Goal: Task Accomplishment & Management: Manage account settings

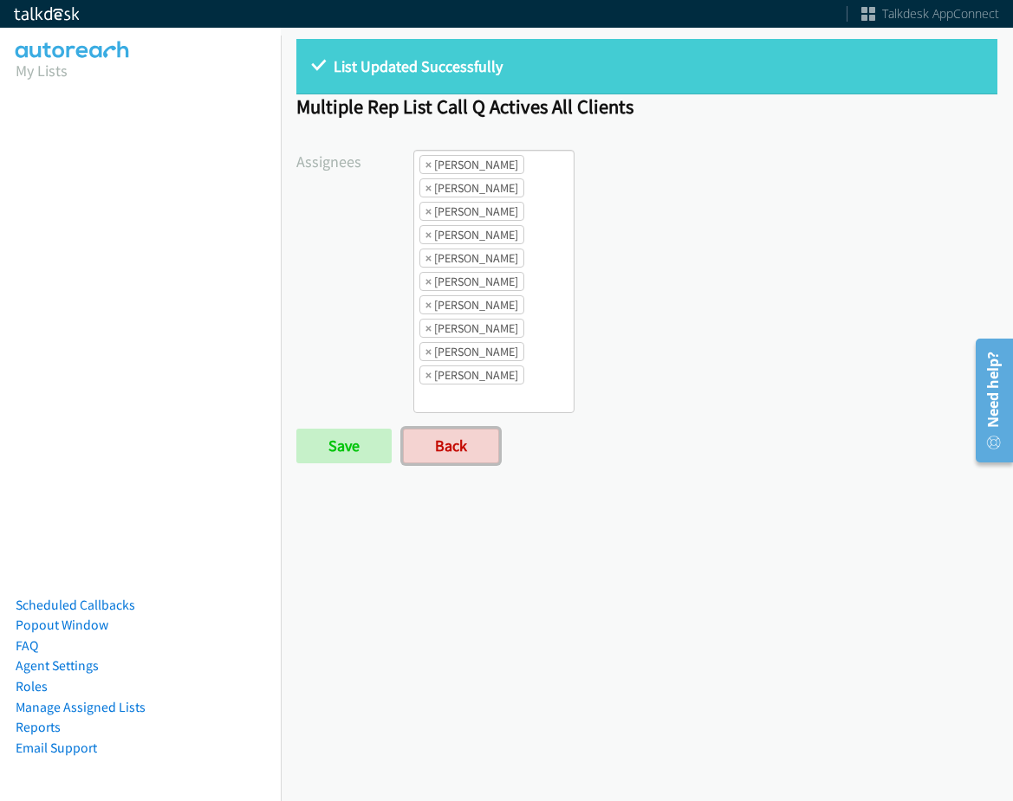
click at [425, 457] on link "Back" at bounding box center [451, 446] width 96 height 35
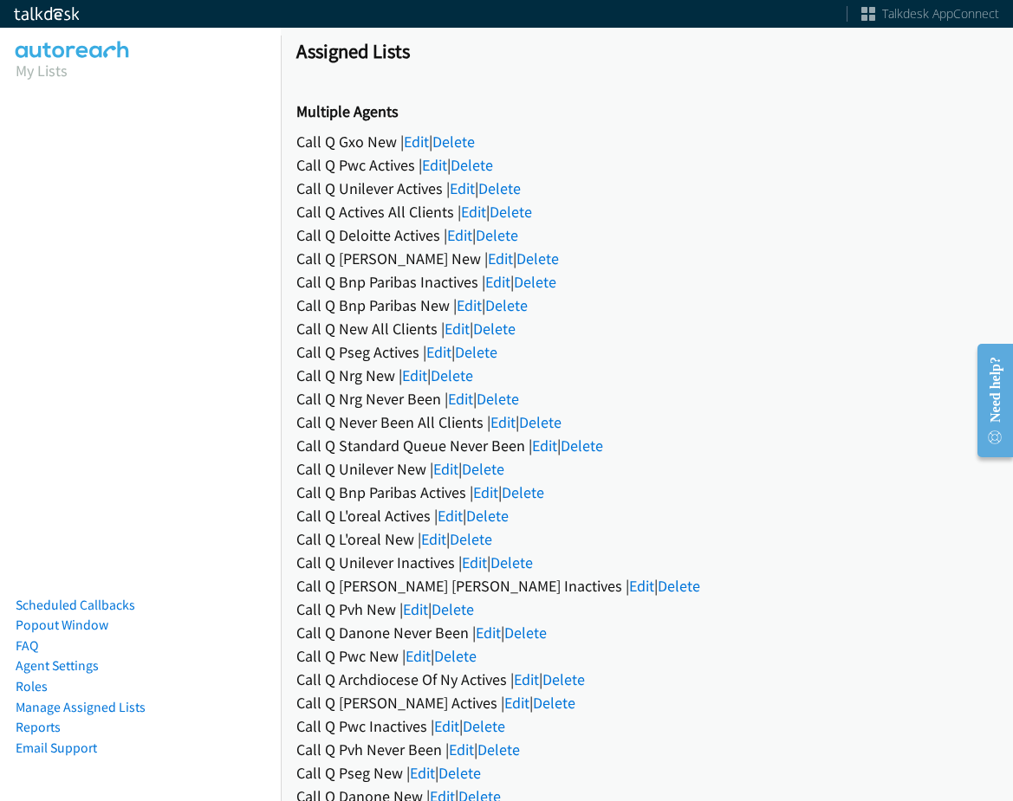
click at [461, 387] on div "Call Q Nrg Never Been | Edit | Delete" at bounding box center [646, 398] width 701 height 23
click at [459, 397] on link "Edit" at bounding box center [460, 399] width 25 height 20
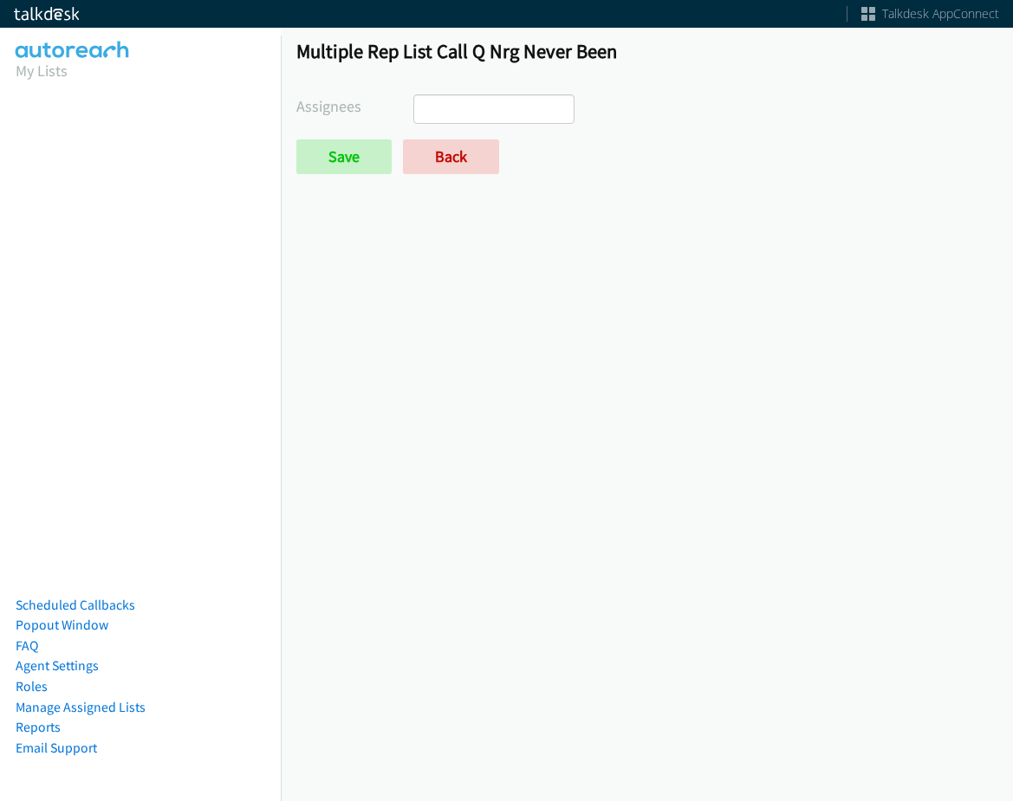
click at [481, 106] on ul at bounding box center [493, 109] width 159 height 28
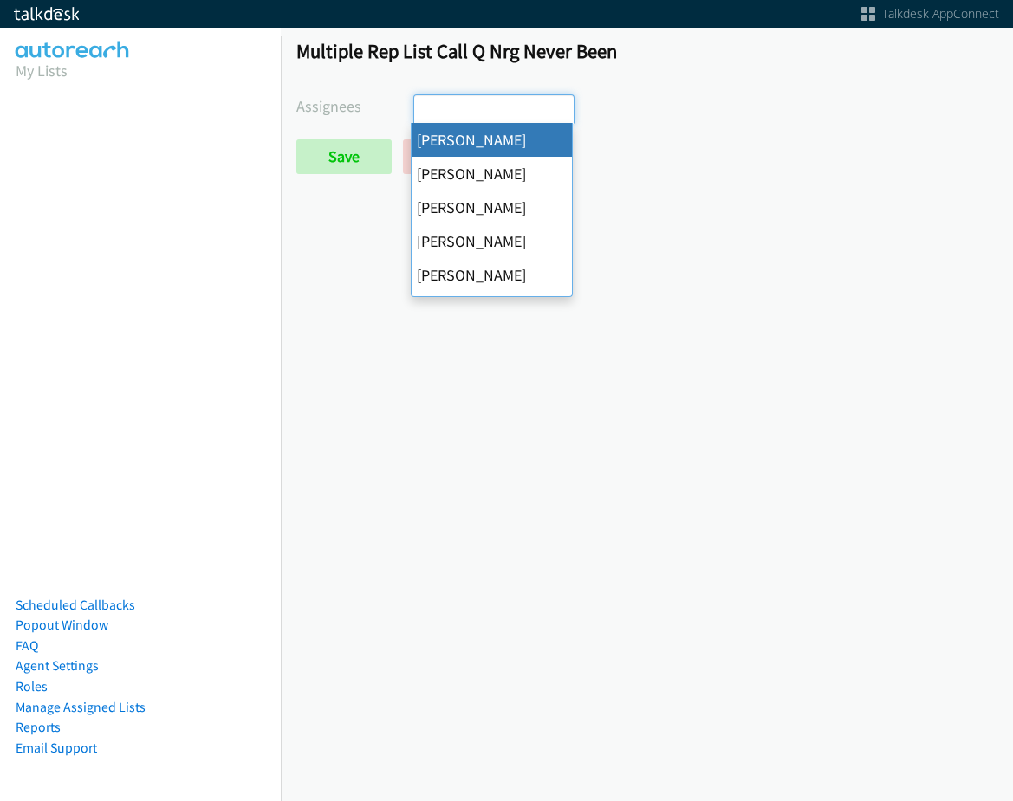
drag, startPoint x: 496, startPoint y: 144, endPoint x: 519, endPoint y: 127, distance: 28.4
select select "cb11e729-9a1d-44de-9b38-0f5a50c7e01c"
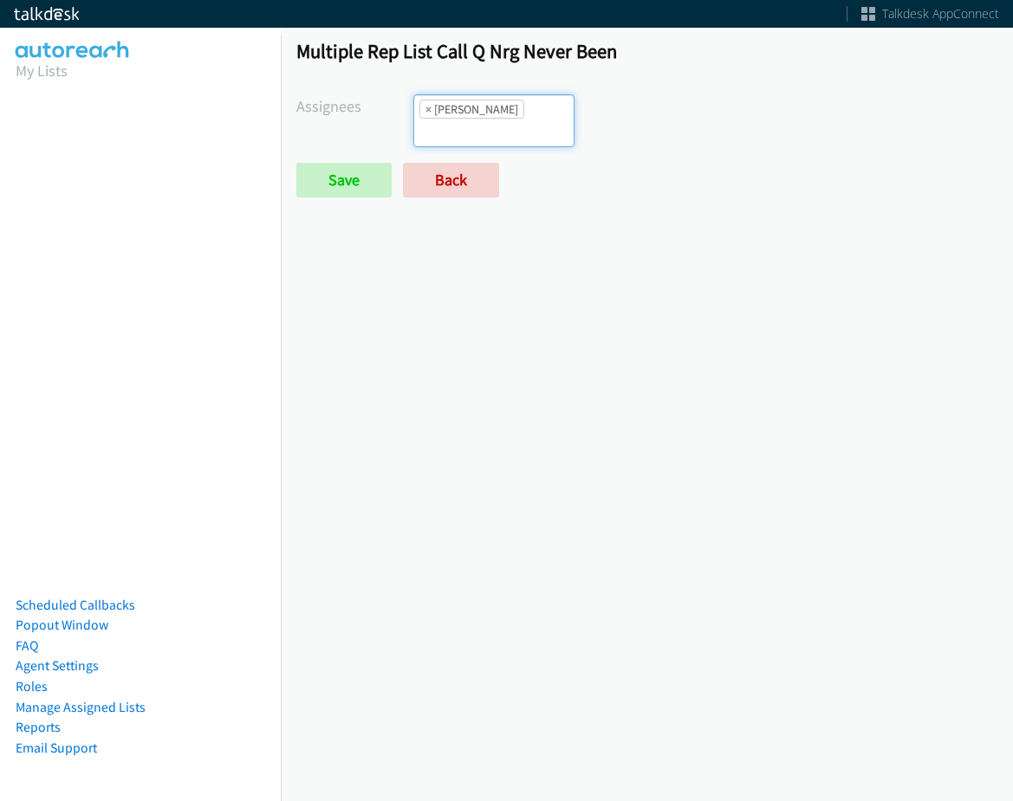
click at [519, 127] on ul "× Abigail Odhiambo" at bounding box center [493, 120] width 159 height 51
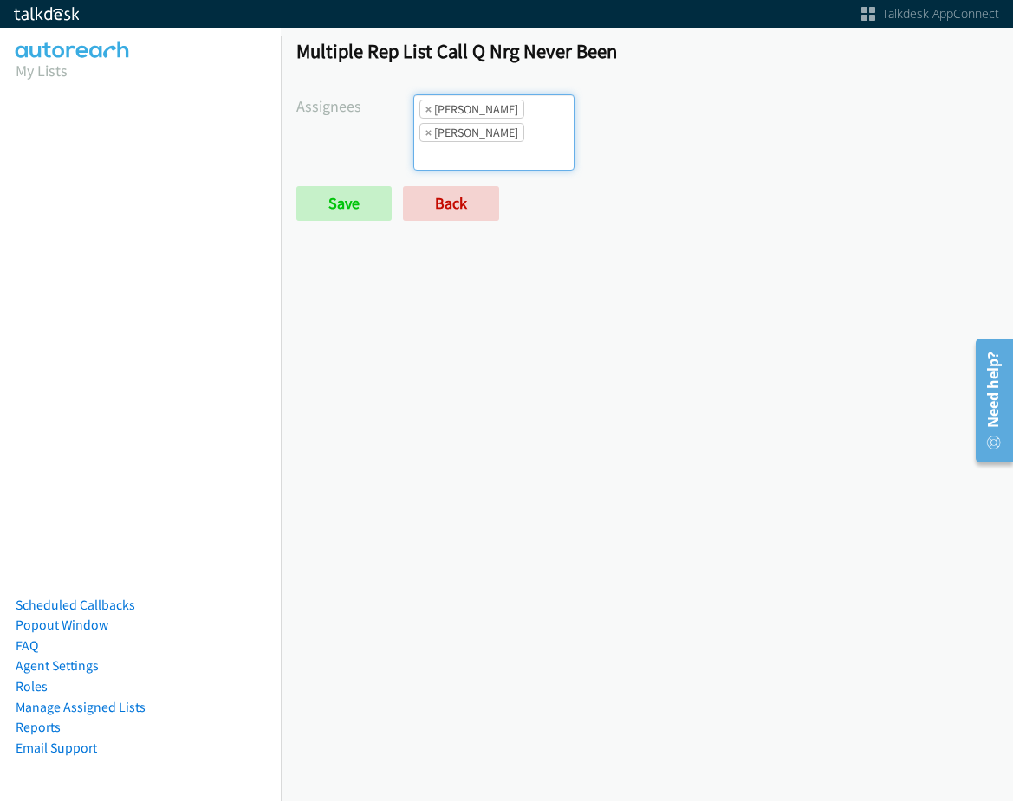
click at [475, 142] on input "search" at bounding box center [444, 156] width 61 height 28
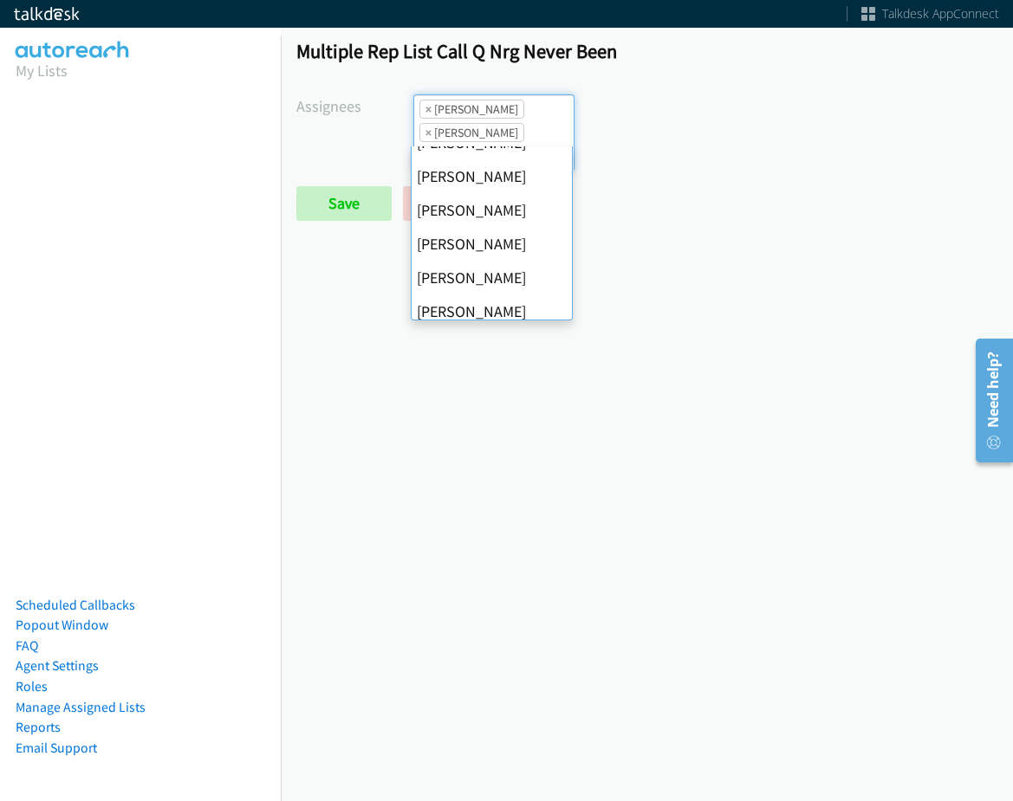
scroll to position [334, 0]
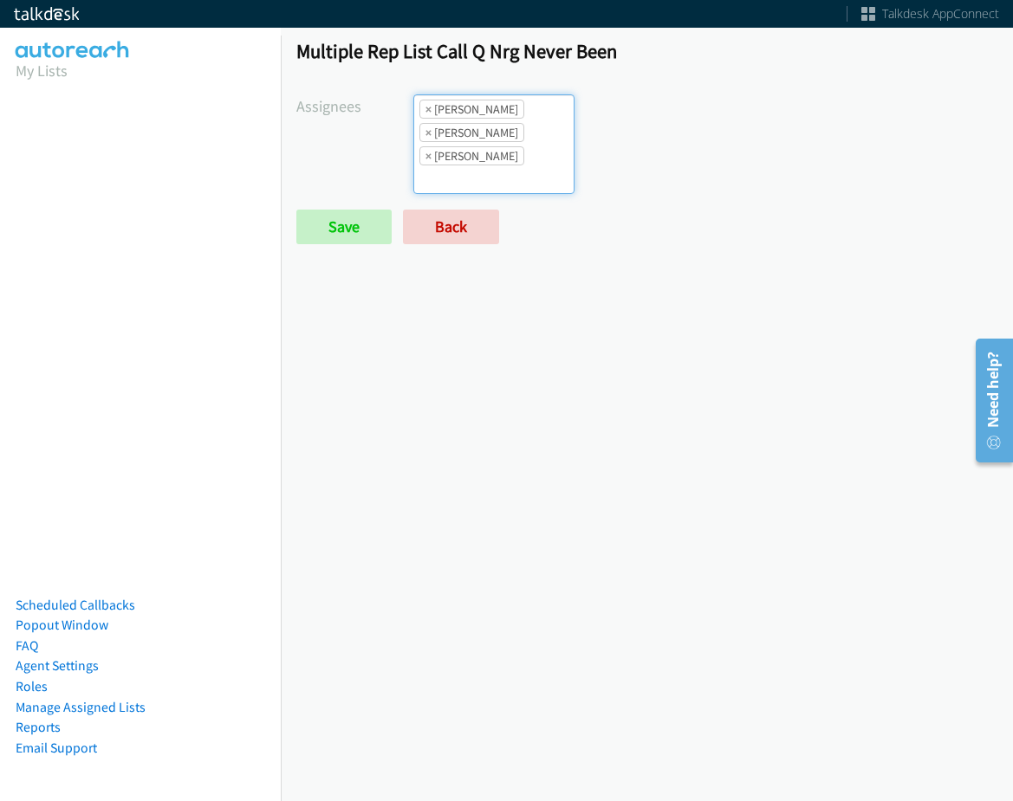
click at [529, 116] on ul "× Abigail Odhiambo × Cathy Shahan × Rodnika Murphy" at bounding box center [493, 144] width 159 height 98
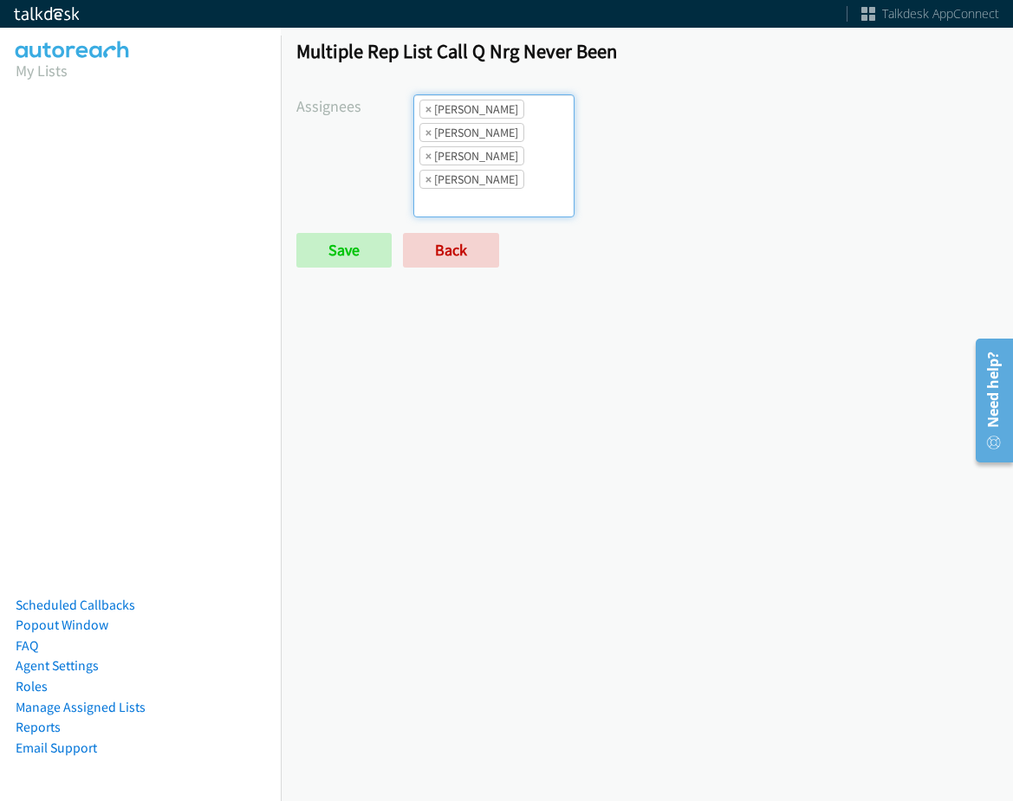
click at [490, 57] on h1 "Multiple Rep List Call Q Nrg Never Been" at bounding box center [646, 51] width 701 height 24
click at [496, 163] on li "× Rodnika Murphy" at bounding box center [471, 155] width 105 height 19
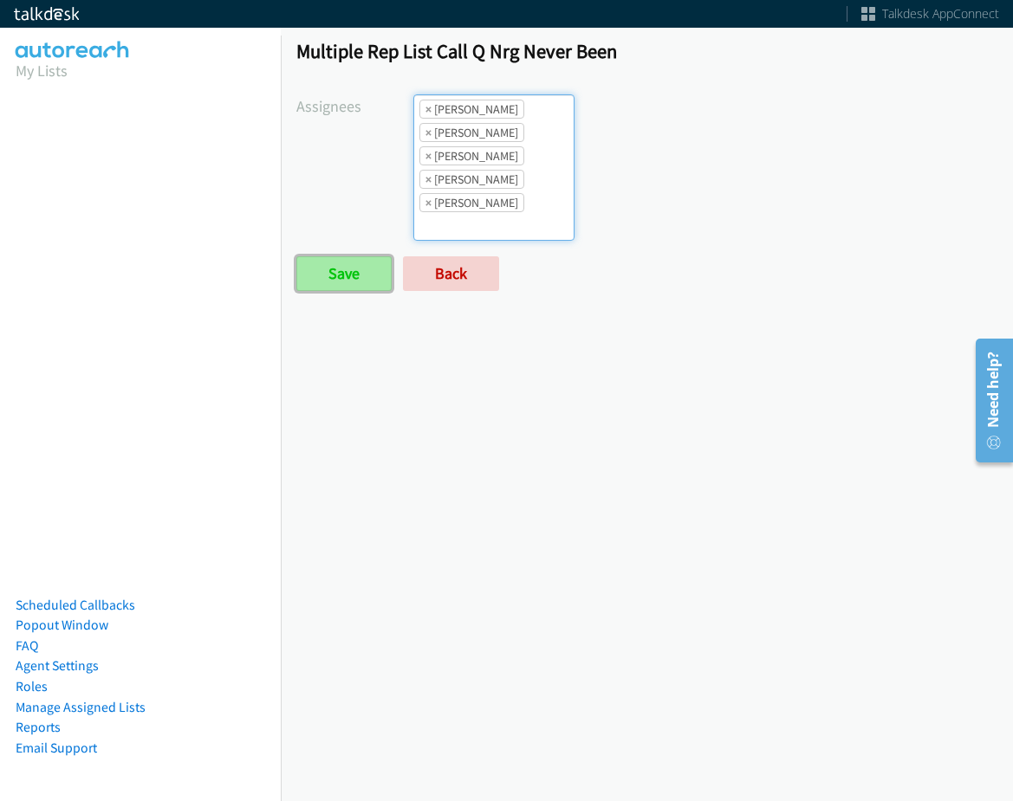
click at [356, 282] on input "Save" at bounding box center [343, 273] width 95 height 35
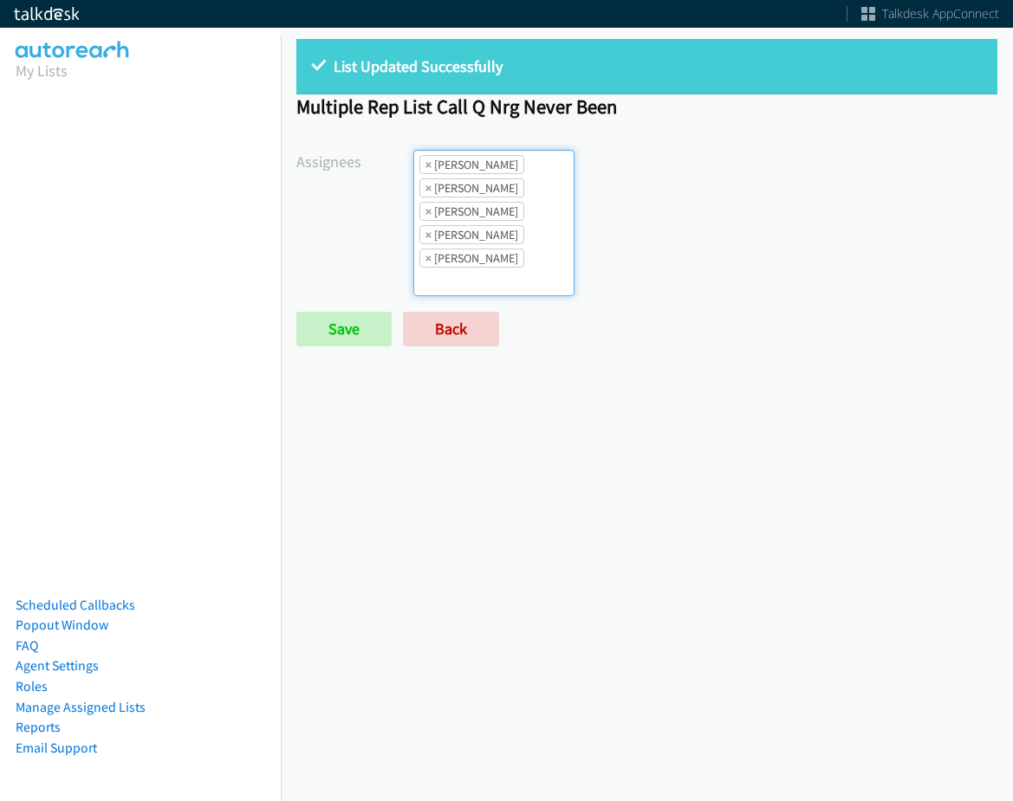
click at [524, 277] on ul "× Abigail Odhiambo × Cathy Shahan × Rodnika Murphy × Tatiana Medina × Trevonna …" at bounding box center [493, 223] width 159 height 145
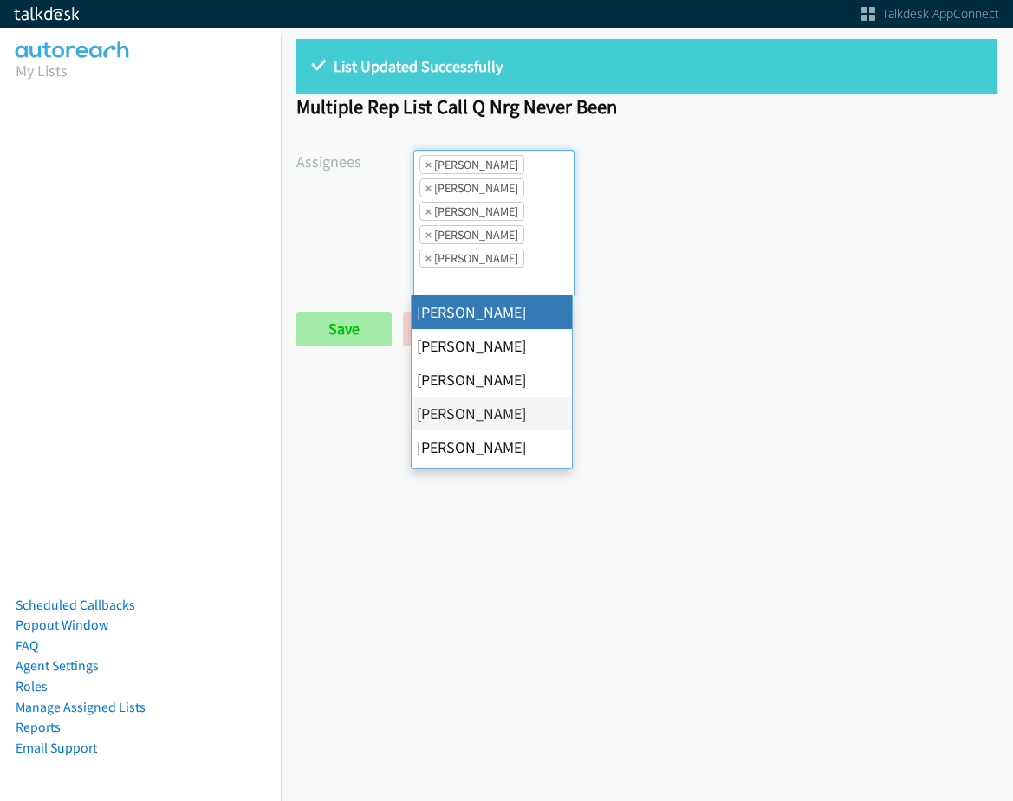
click at [289, 338] on div "List Updated Successfully Multiple Rep List Call Q Nrg Never Been Assignees Abi…" at bounding box center [647, 200] width 732 height 354
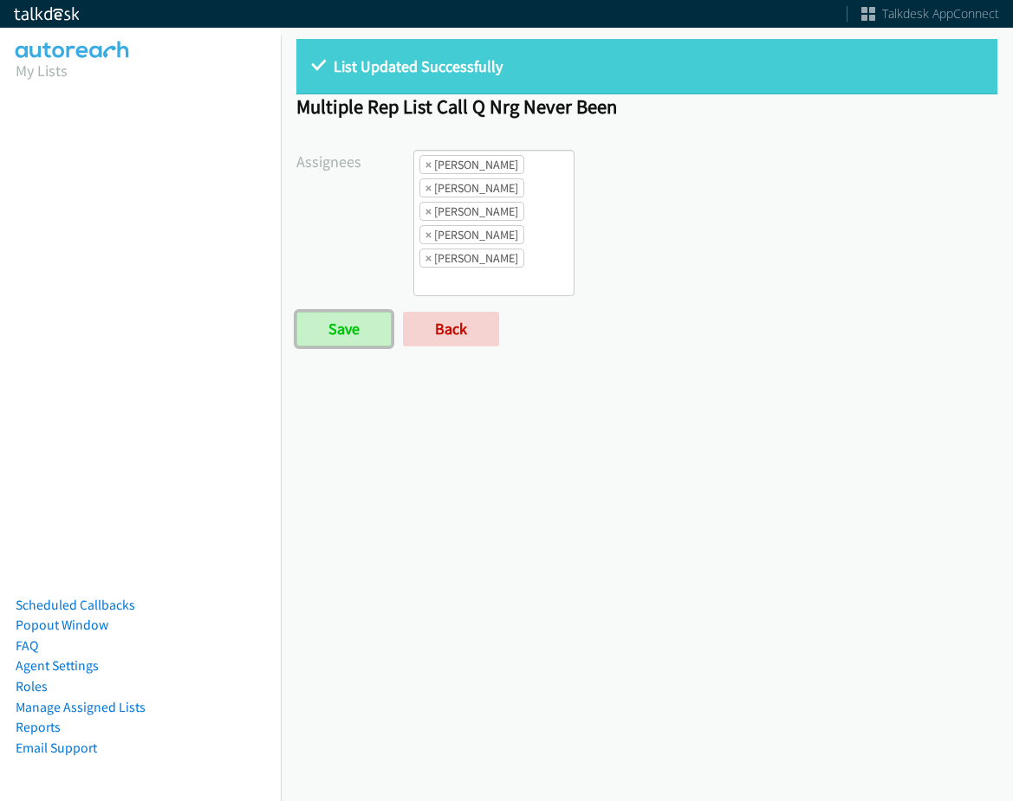
drag, startPoint x: 347, startPoint y: 327, endPoint x: 930, endPoint y: 665, distance: 673.6
click at [348, 327] on input "Save" at bounding box center [343, 329] width 95 height 35
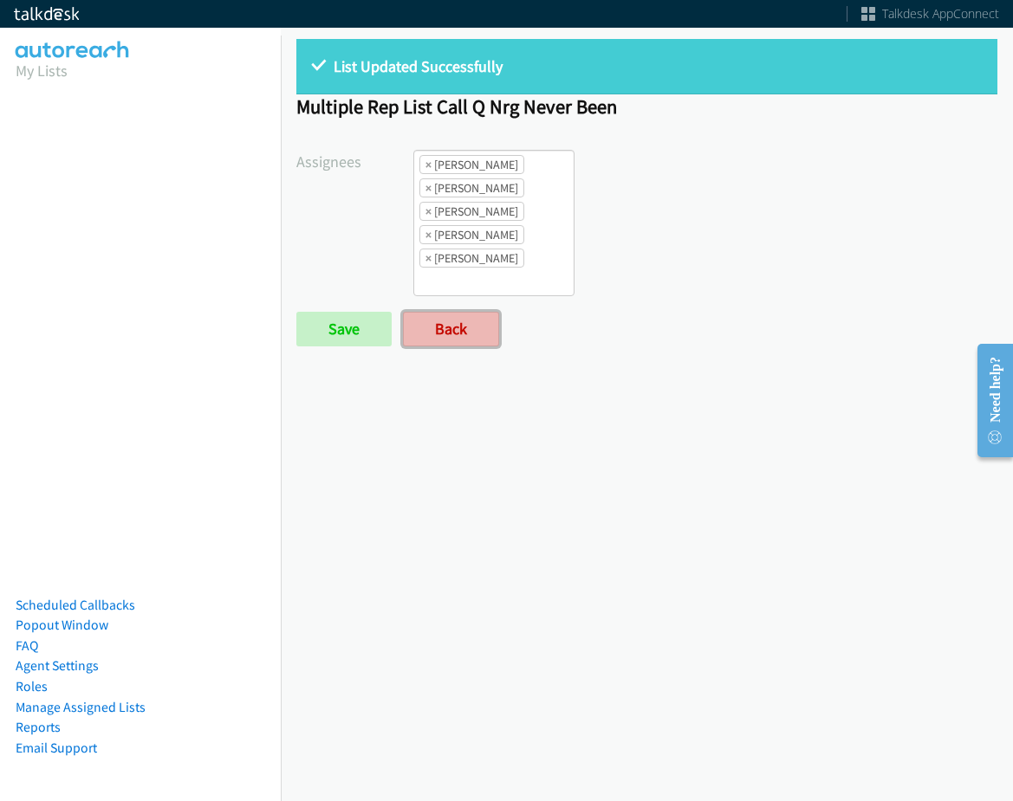
click at [435, 328] on link "Back" at bounding box center [451, 329] width 96 height 35
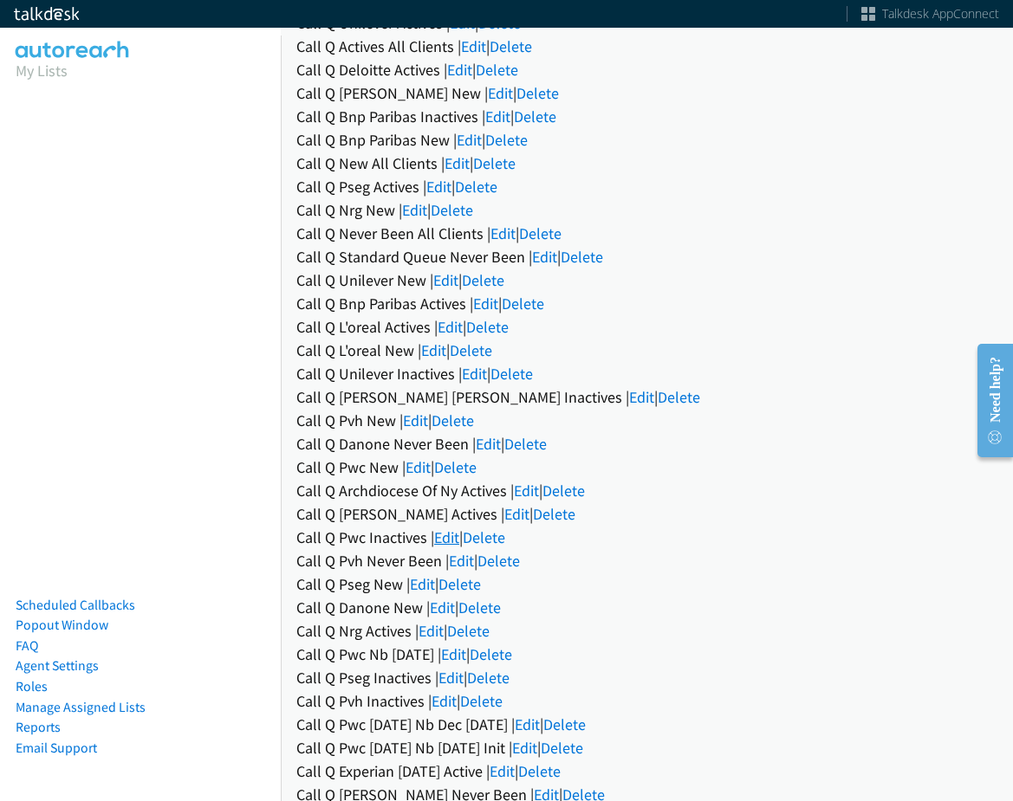
scroll to position [347, 0]
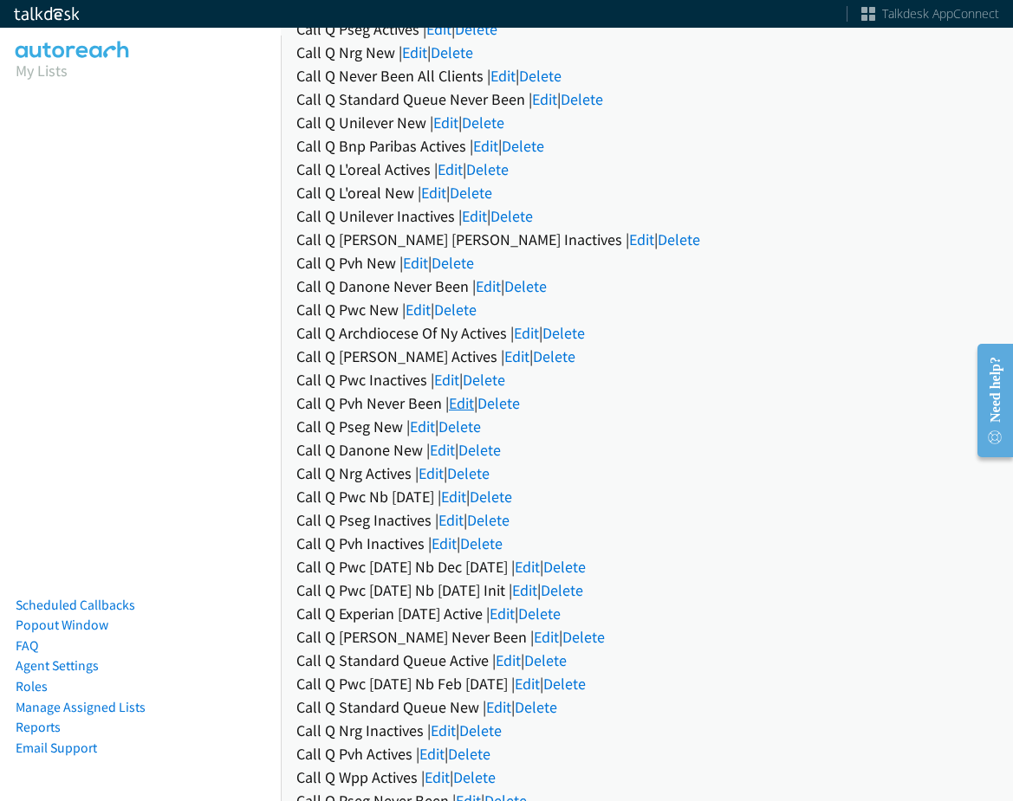
click at [462, 396] on link "Edit" at bounding box center [461, 403] width 25 height 20
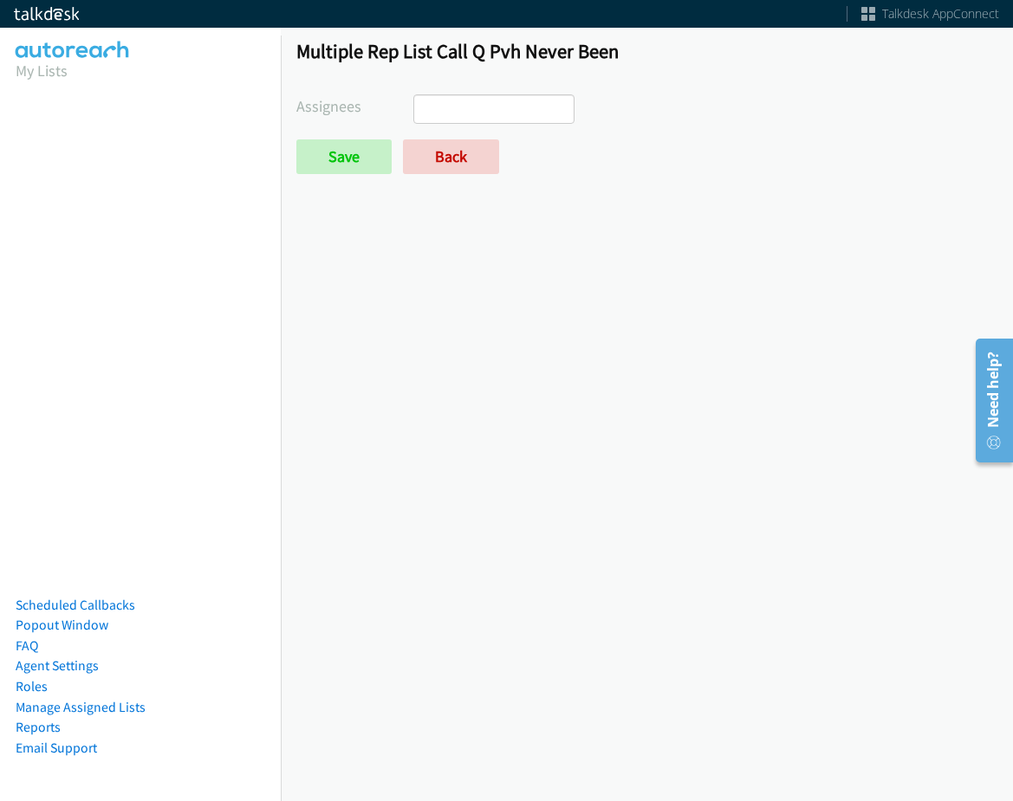
click at [508, 107] on ul at bounding box center [493, 109] width 159 height 28
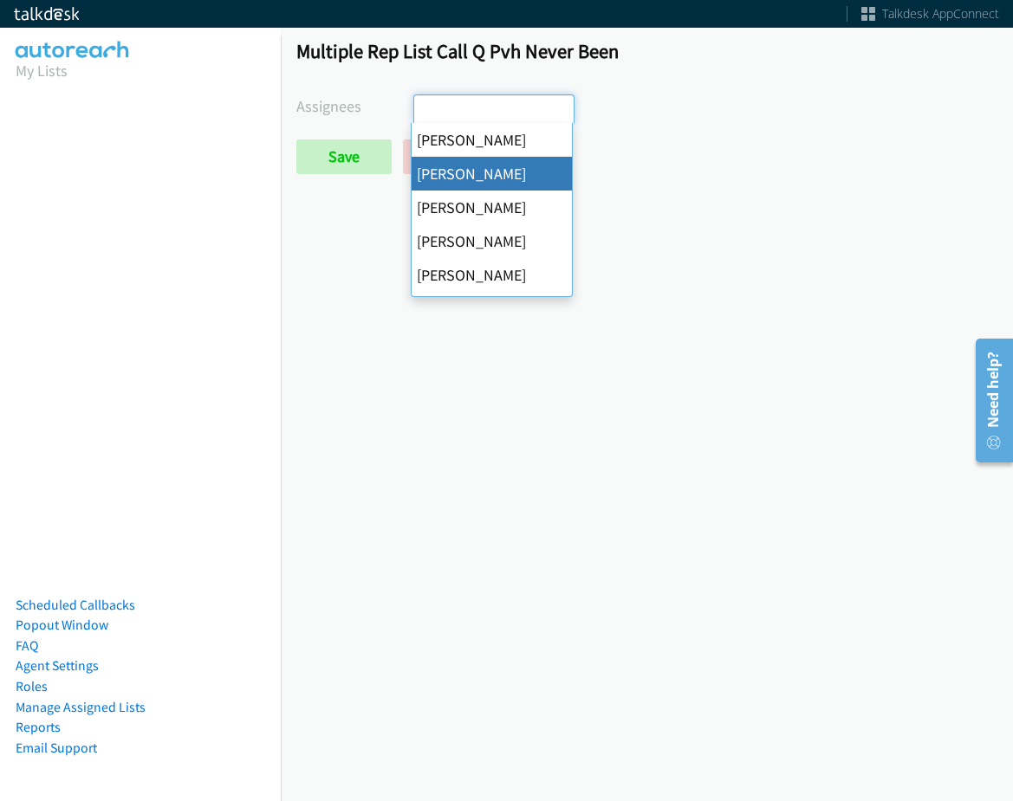
drag, startPoint x: 515, startPoint y: 176, endPoint x: 514, endPoint y: 93, distance: 83.2
select select "05d74157-9386-4beb-b15d-36aa9c6f71bc"
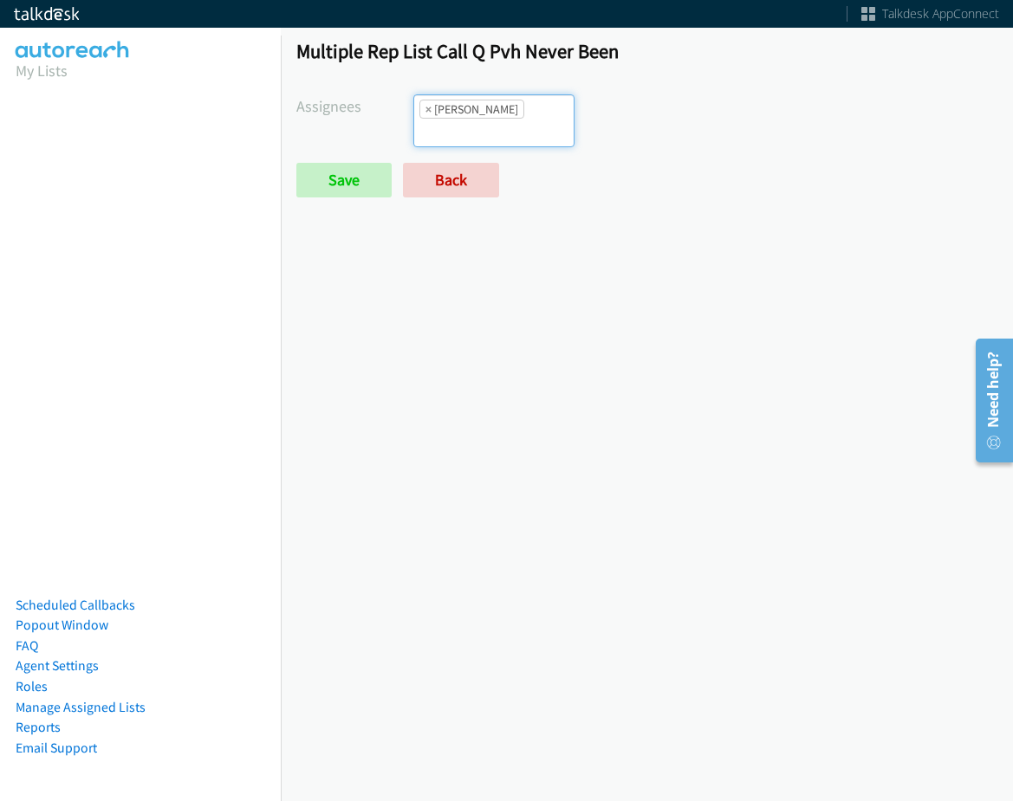
click at [475, 119] on input "search" at bounding box center [444, 133] width 61 height 28
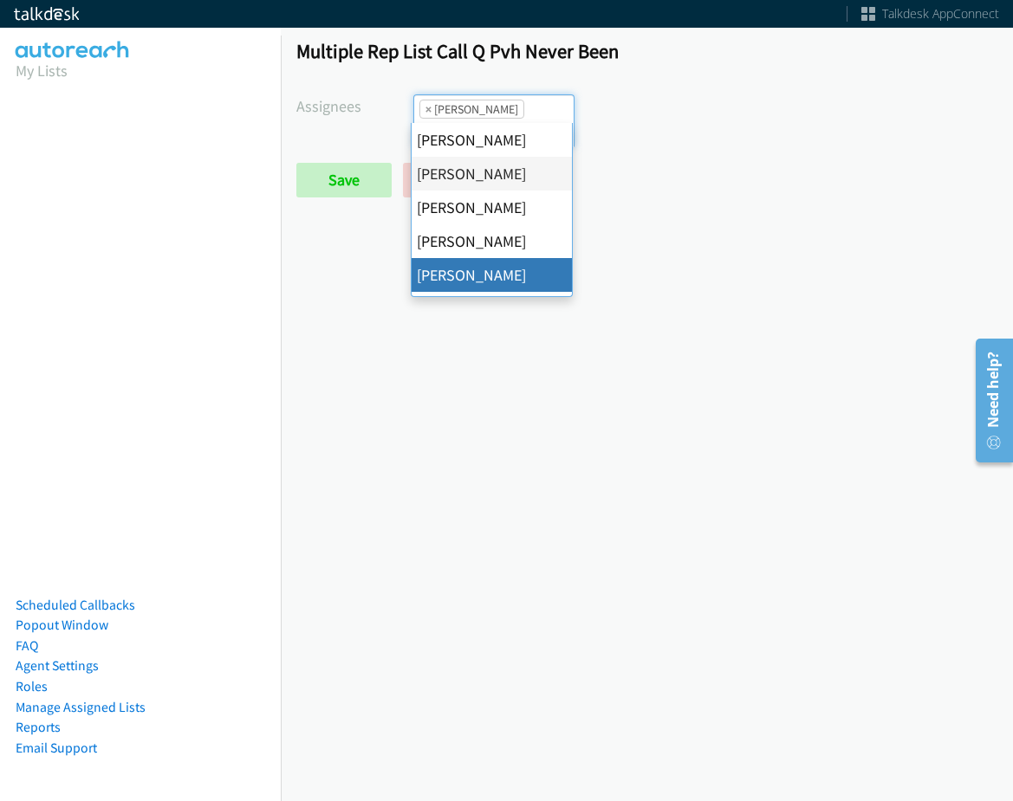
drag, startPoint x: 515, startPoint y: 278, endPoint x: 547, endPoint y: 78, distance: 202.7
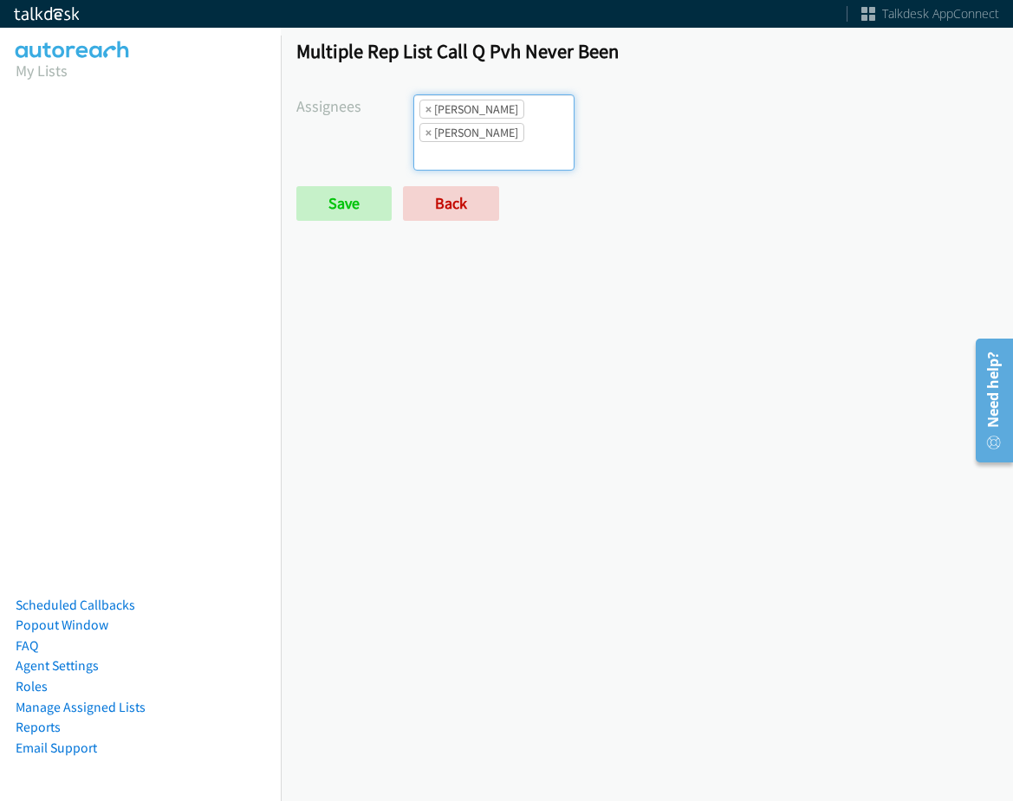
click at [547, 78] on div "Multiple Rep List Call Q Pvh Never Been Assignees Abigail Odhiambo Alana Ruiz A…" at bounding box center [647, 137] width 732 height 229
click at [475, 142] on input "search" at bounding box center [444, 156] width 61 height 28
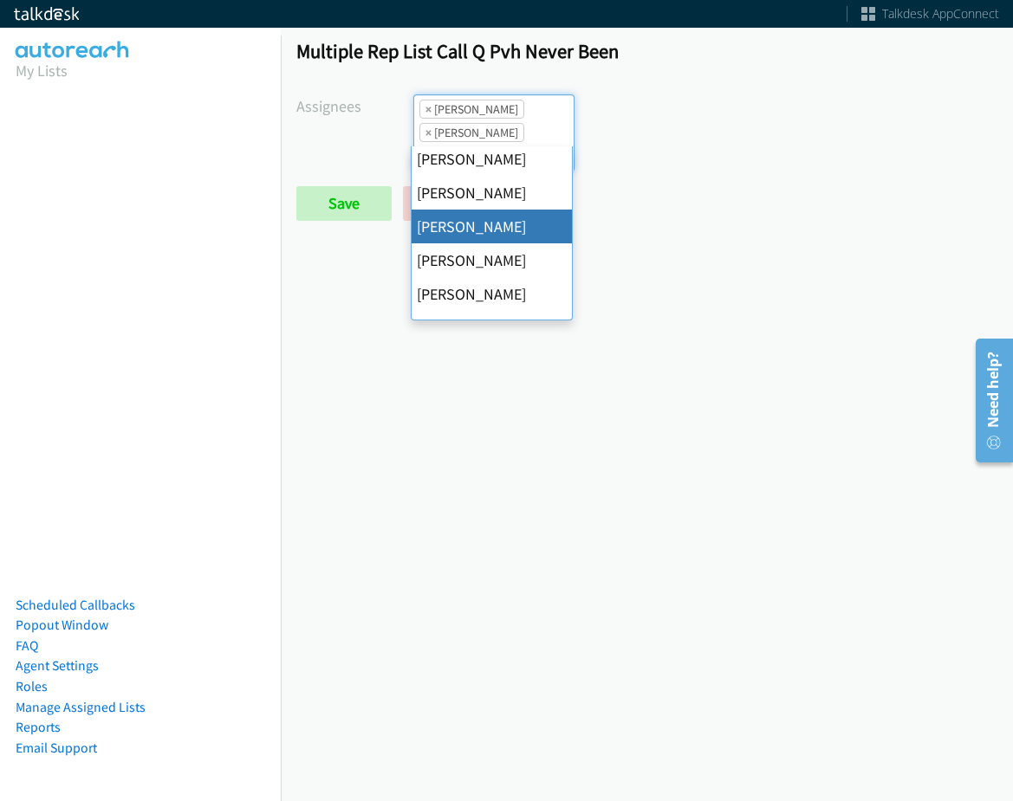
scroll to position [260, 0]
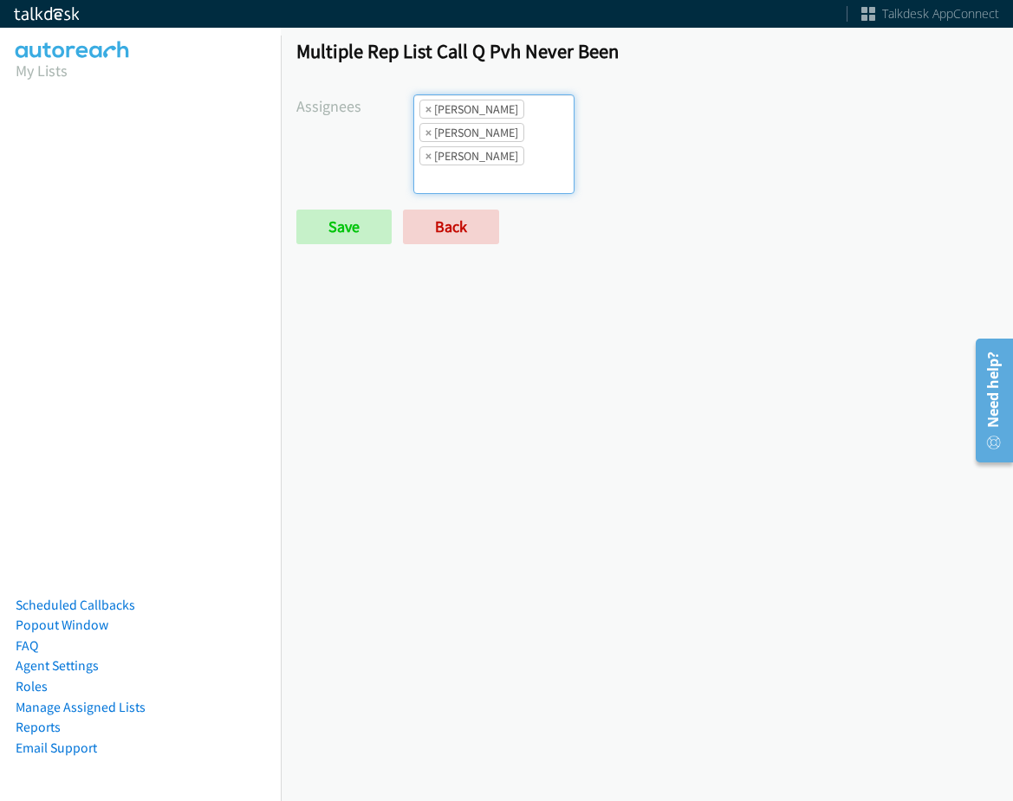
click at [522, 162] on ul "× Alana Ruiz × Charles Ross × Jasmin Martinez" at bounding box center [493, 144] width 159 height 98
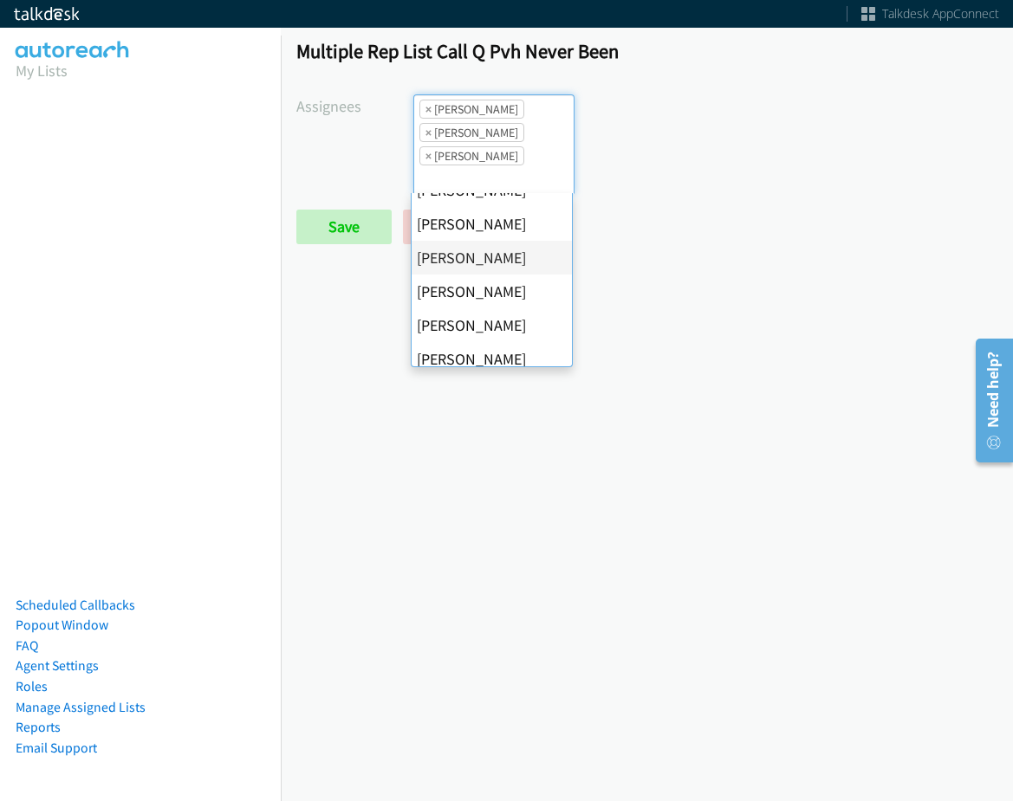
scroll to position [87, 0]
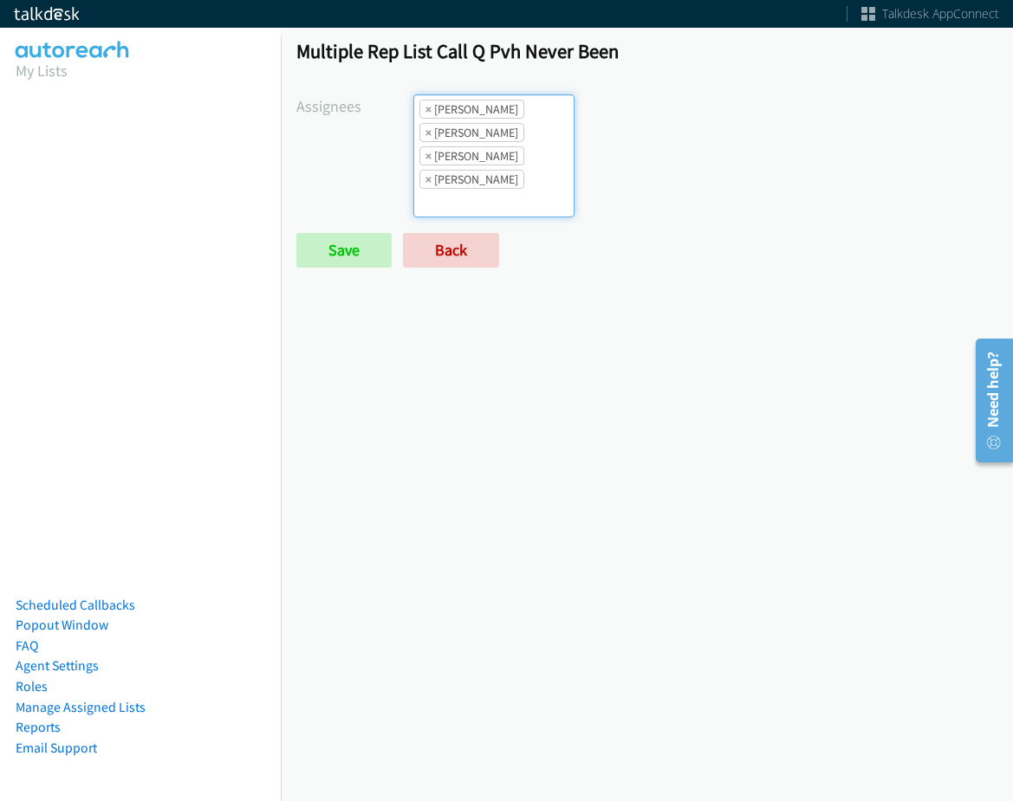
click at [523, 198] on ul "× Alana Ruiz × Charles Ross × Daquaya Johnson × Jasmin Martinez" at bounding box center [493, 155] width 159 height 121
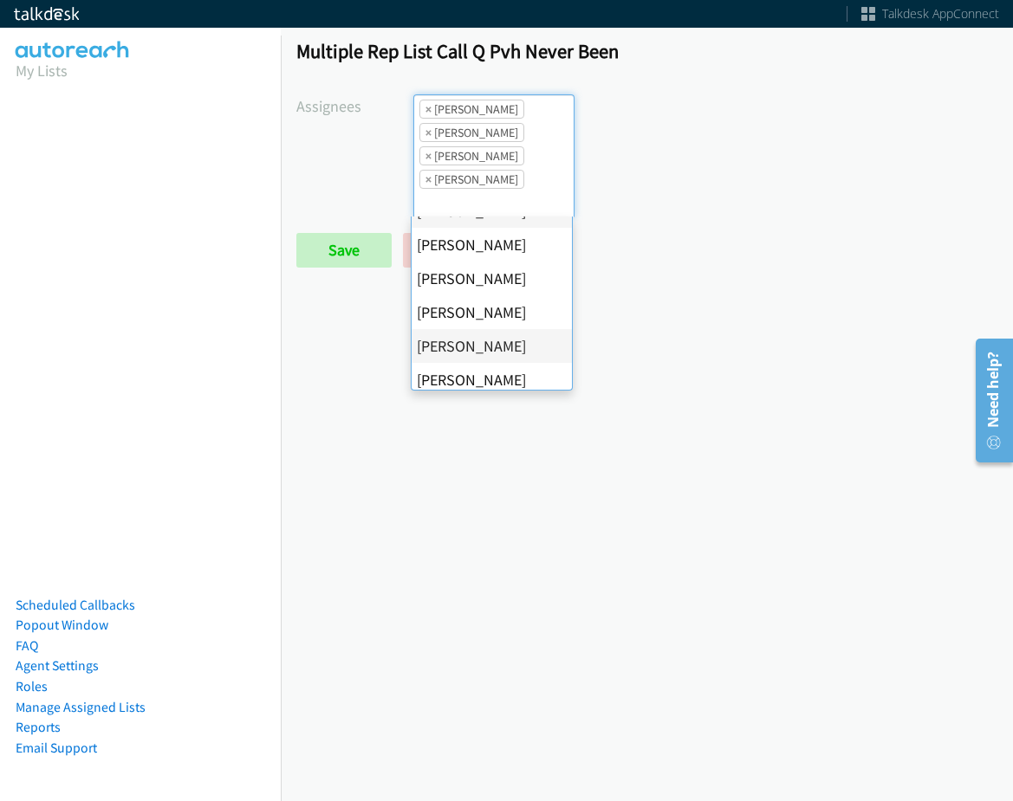
scroll to position [260, 0]
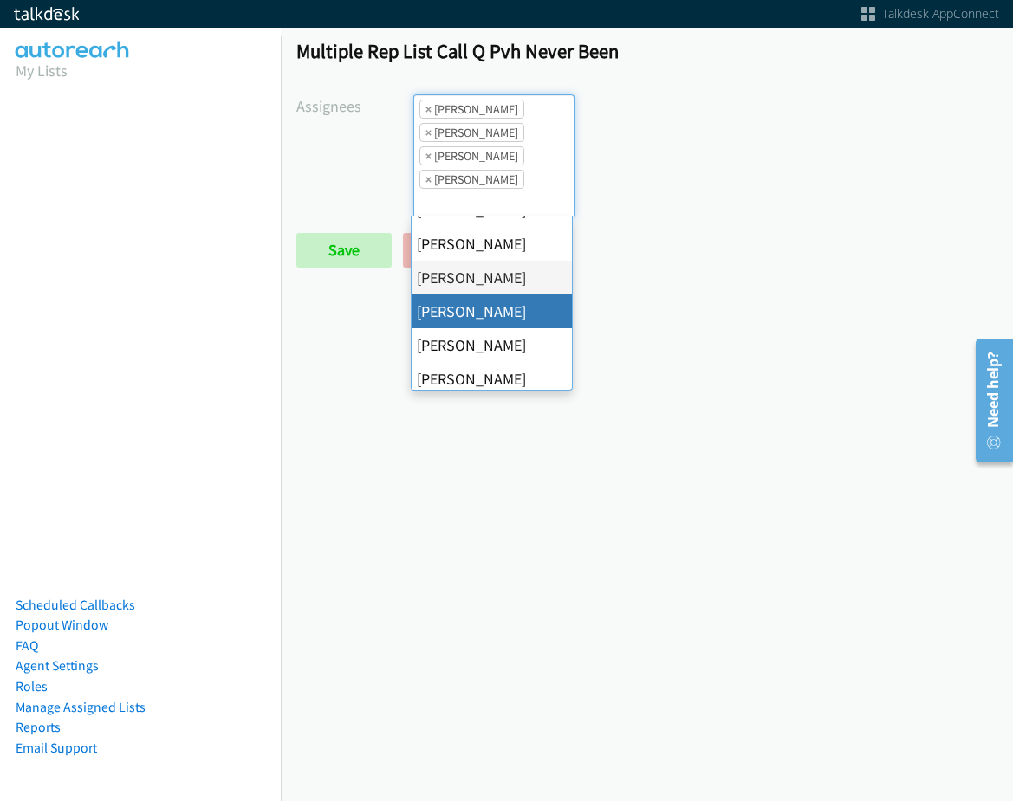
drag, startPoint x: 510, startPoint y: 311, endPoint x: 451, endPoint y: 281, distance: 66.3
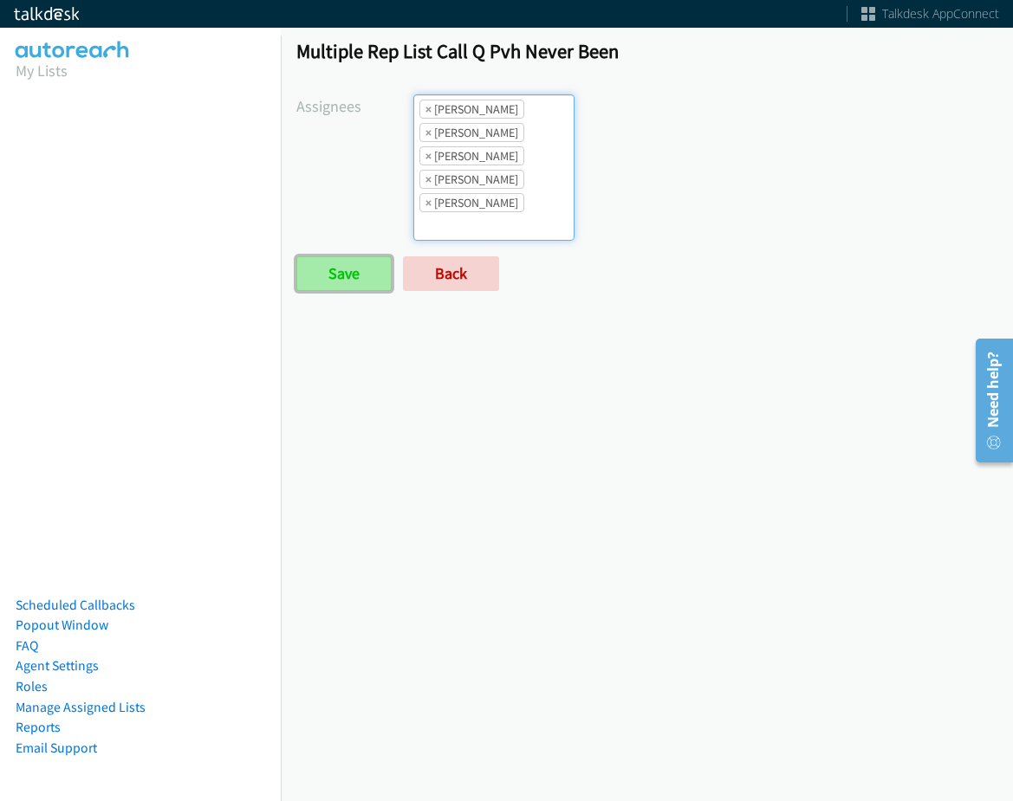
click at [350, 259] on input "Save" at bounding box center [343, 273] width 95 height 35
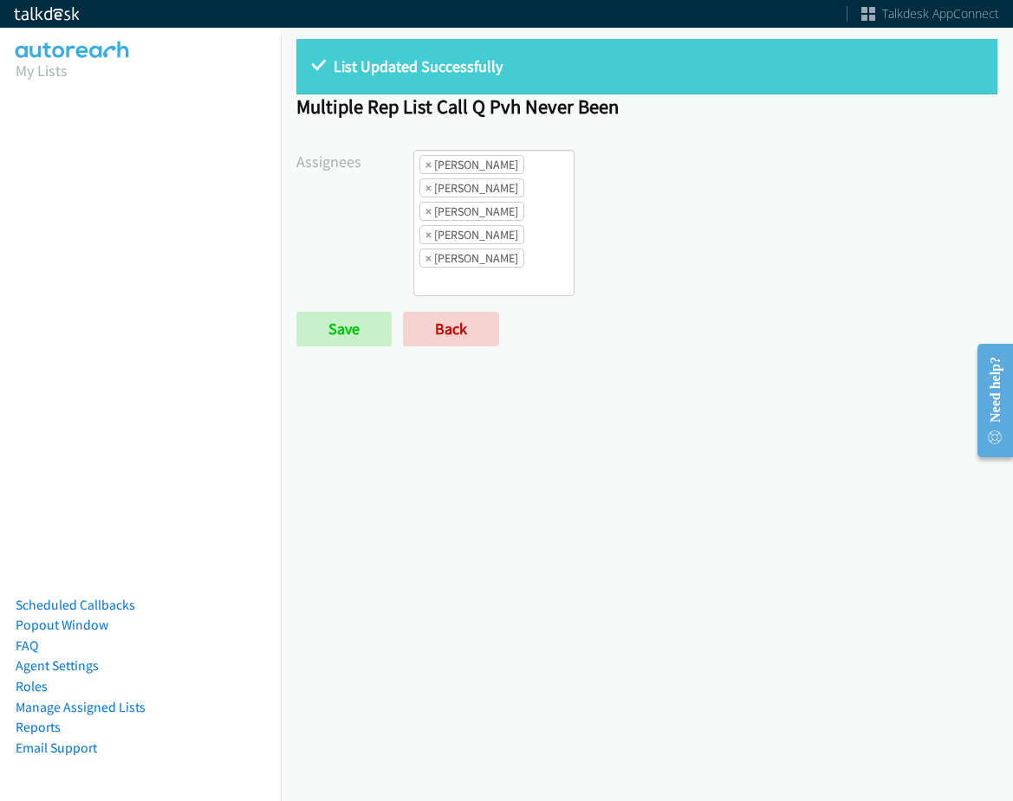
click at [440, 311] on form "Assignees [PERSON_NAME] [PERSON_NAME] [PERSON_NAME] [PERSON_NAME] [PERSON_NAME]…" at bounding box center [646, 248] width 701 height 197
click at [451, 329] on link "Back" at bounding box center [451, 329] width 96 height 35
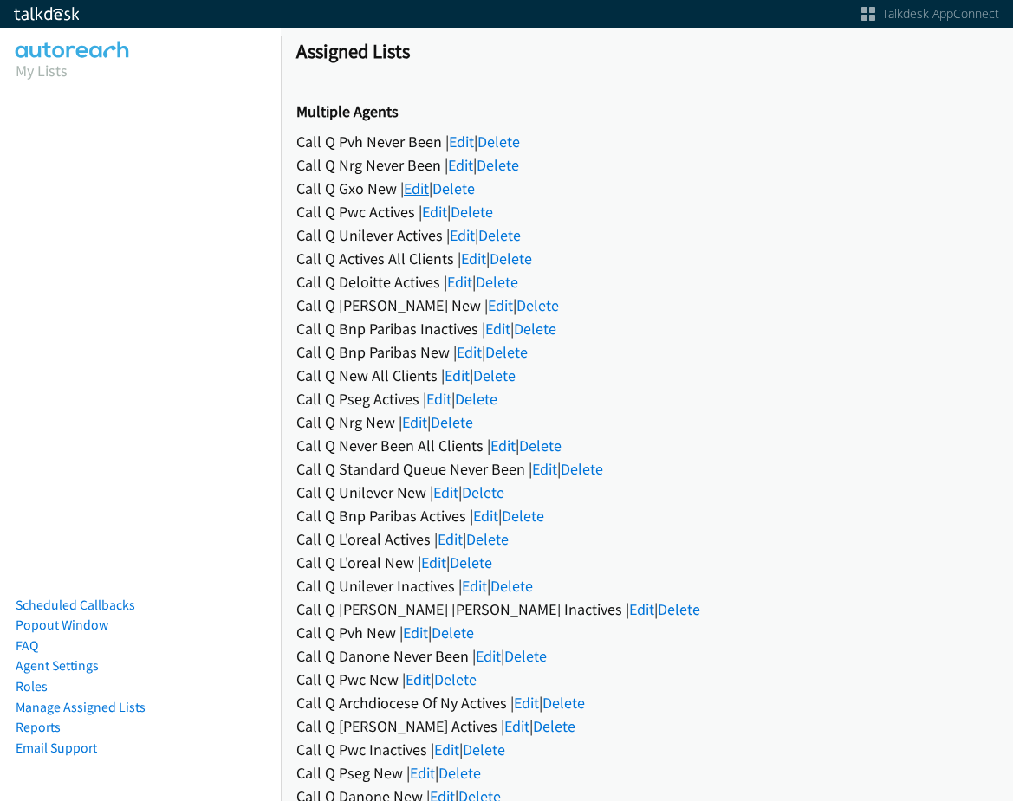
click at [425, 186] on link "Edit" at bounding box center [416, 188] width 25 height 20
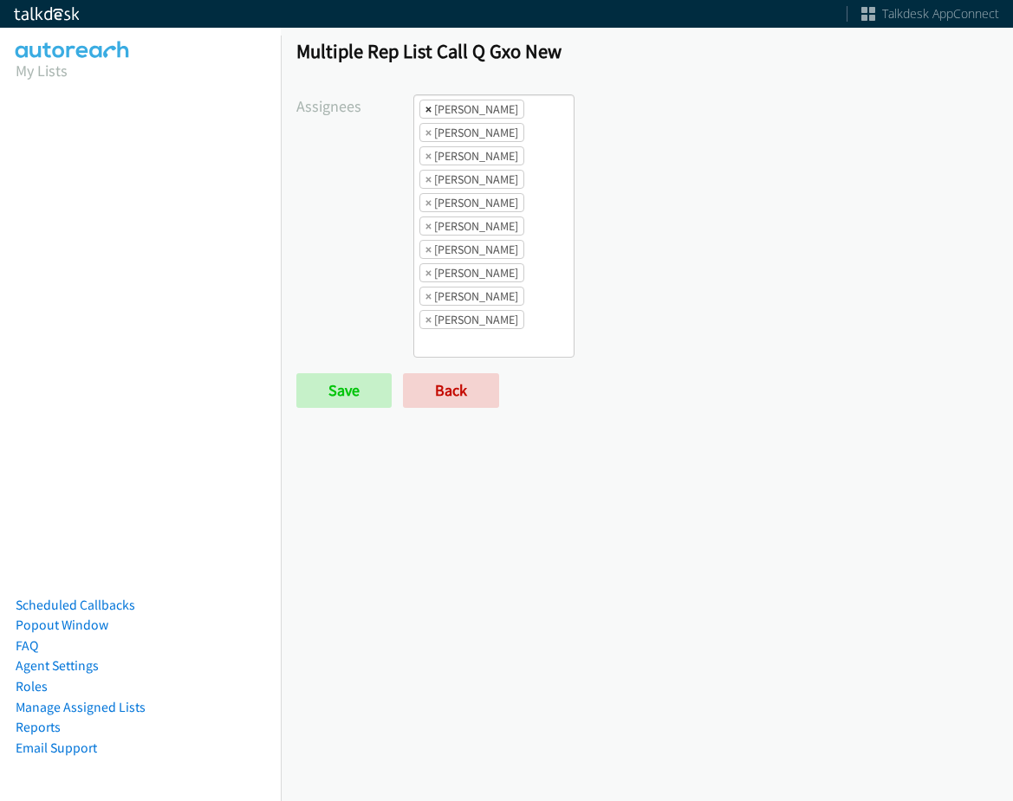
click at [426, 112] on span "×" at bounding box center [428, 109] width 6 height 17
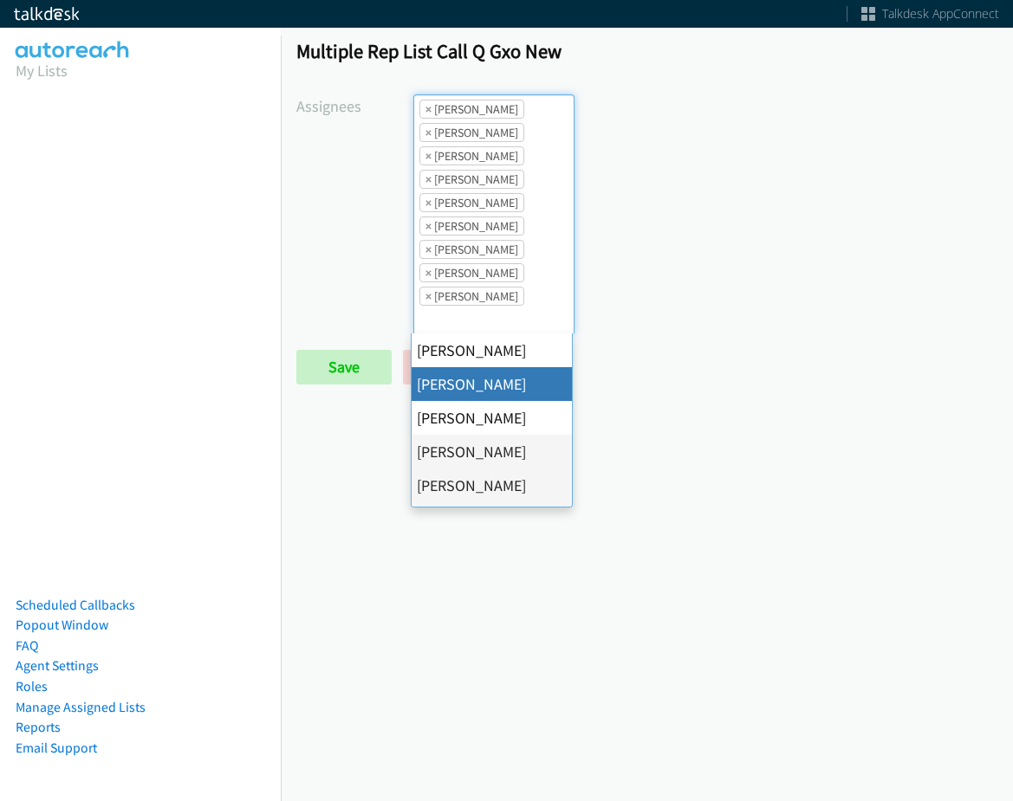
click at [426, 112] on span "×" at bounding box center [428, 109] width 6 height 17
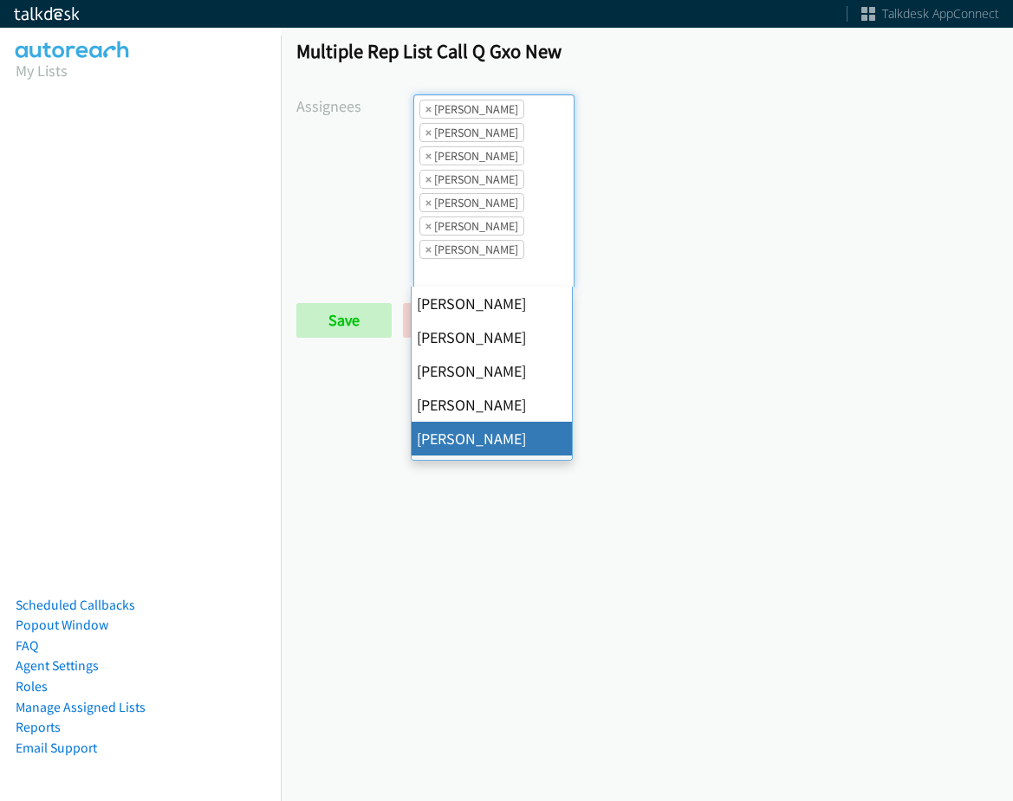
click at [426, 112] on span "×" at bounding box center [428, 109] width 6 height 17
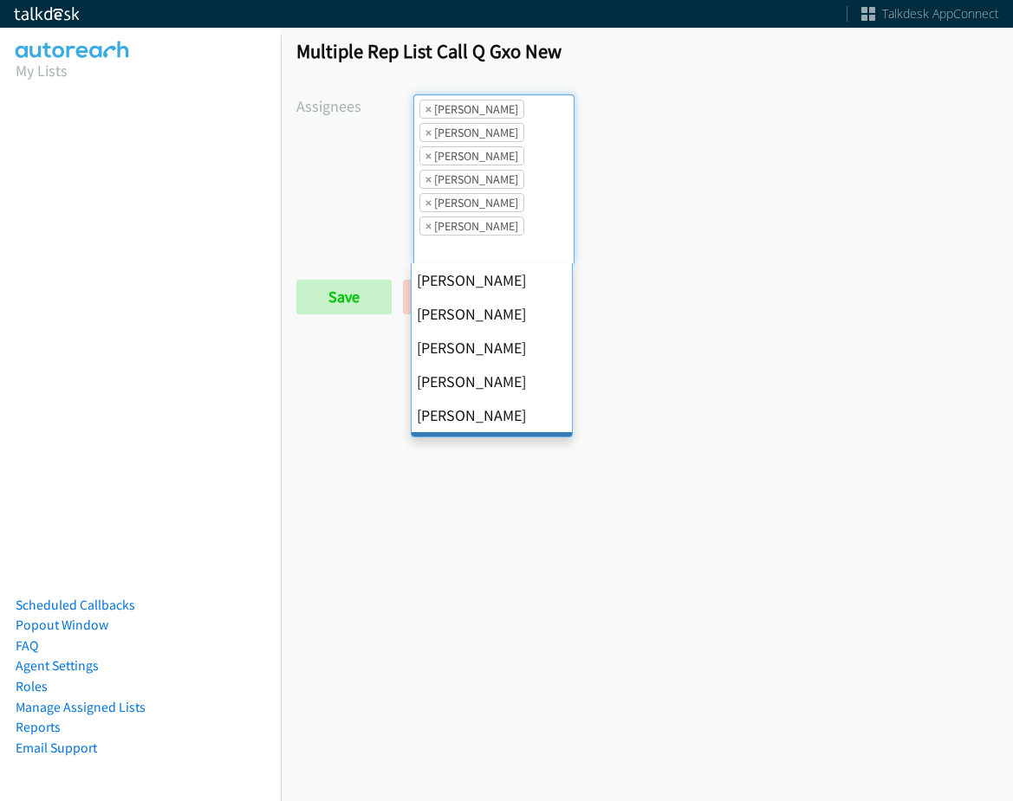
click at [426, 112] on span "×" at bounding box center [428, 109] width 6 height 17
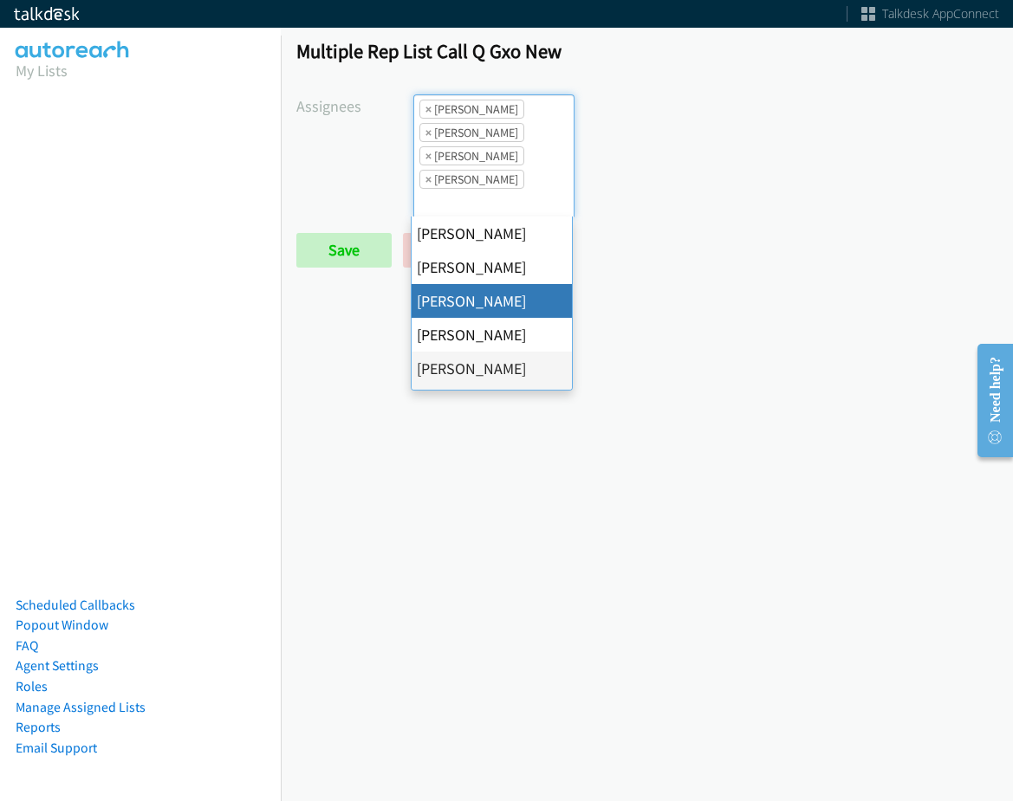
click at [426, 112] on span "×" at bounding box center [428, 109] width 6 height 17
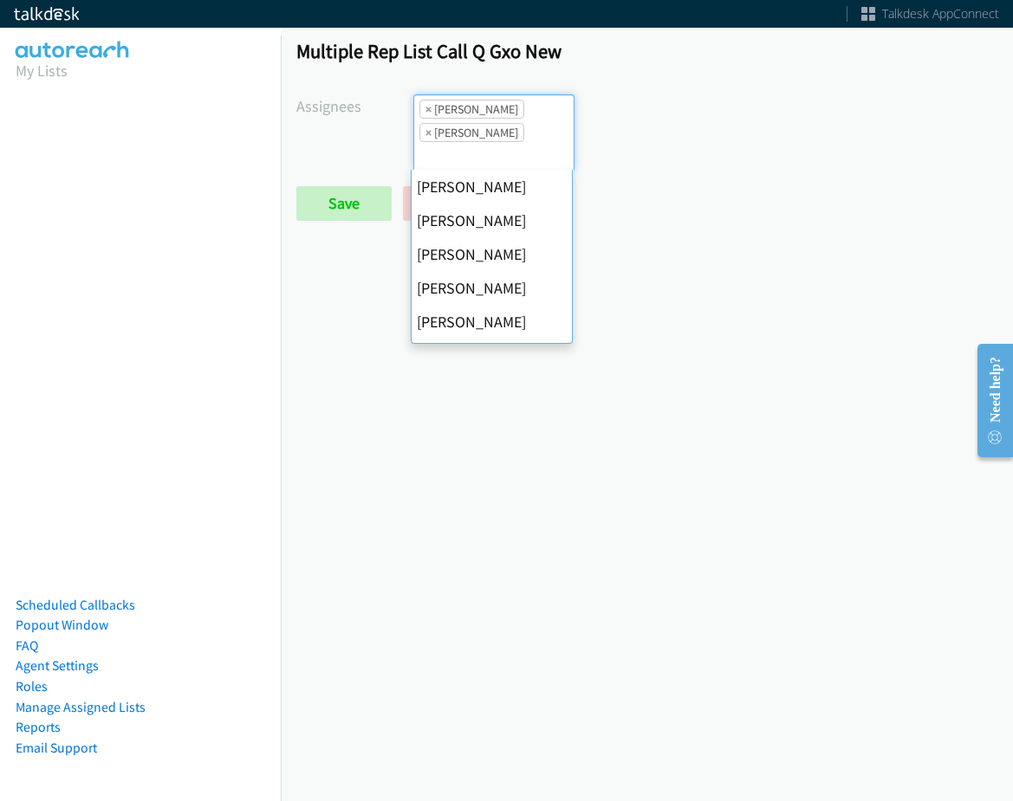
scroll to position [334, 0]
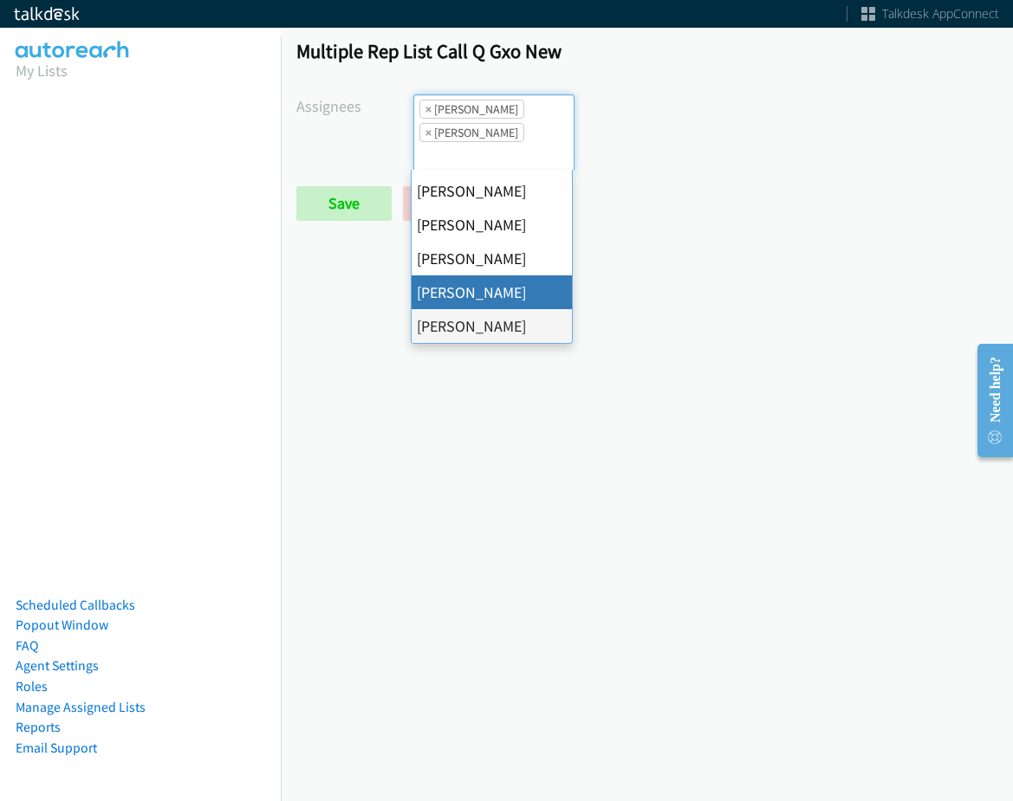
click at [426, 112] on span "×" at bounding box center [428, 109] width 6 height 17
select select "fd8c5d46-30db-44cb-8f0d-00da318b790a"
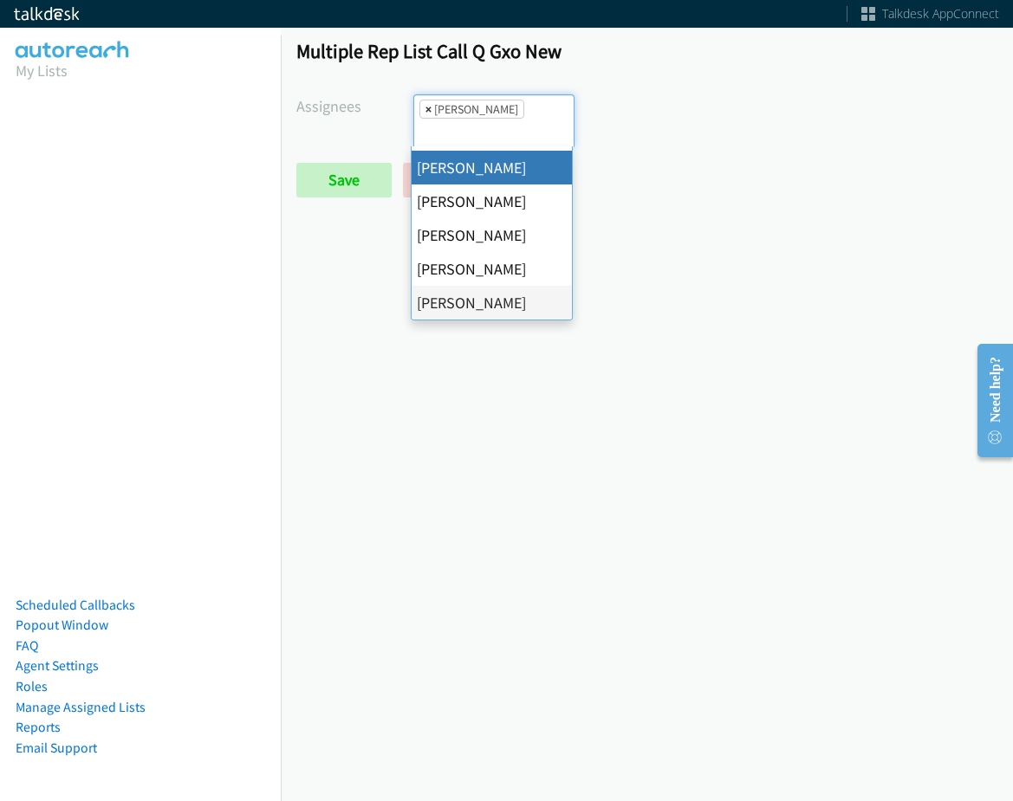
click at [426, 108] on span "×" at bounding box center [428, 109] width 6 height 17
select select
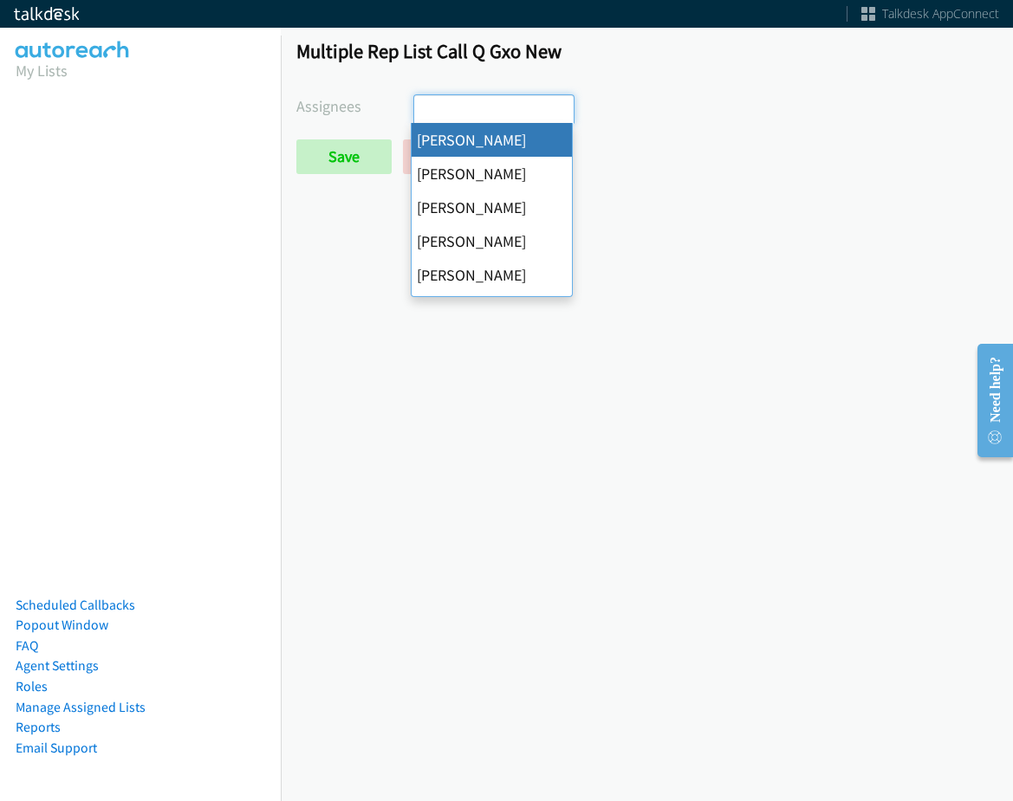
click at [341, 178] on div "Multiple Rep List Call Q Gxo New Assignees [PERSON_NAME] [PERSON_NAME] [PERSON_…" at bounding box center [647, 114] width 732 height 182
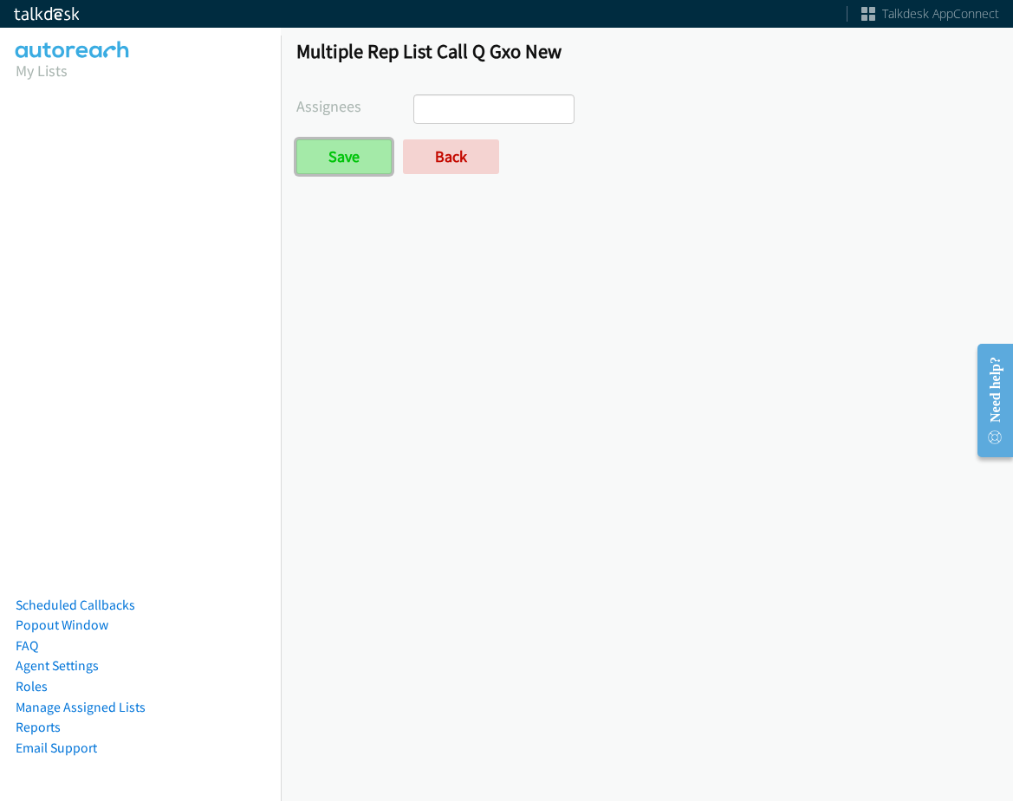
click at [343, 160] on input "Save" at bounding box center [343, 156] width 95 height 35
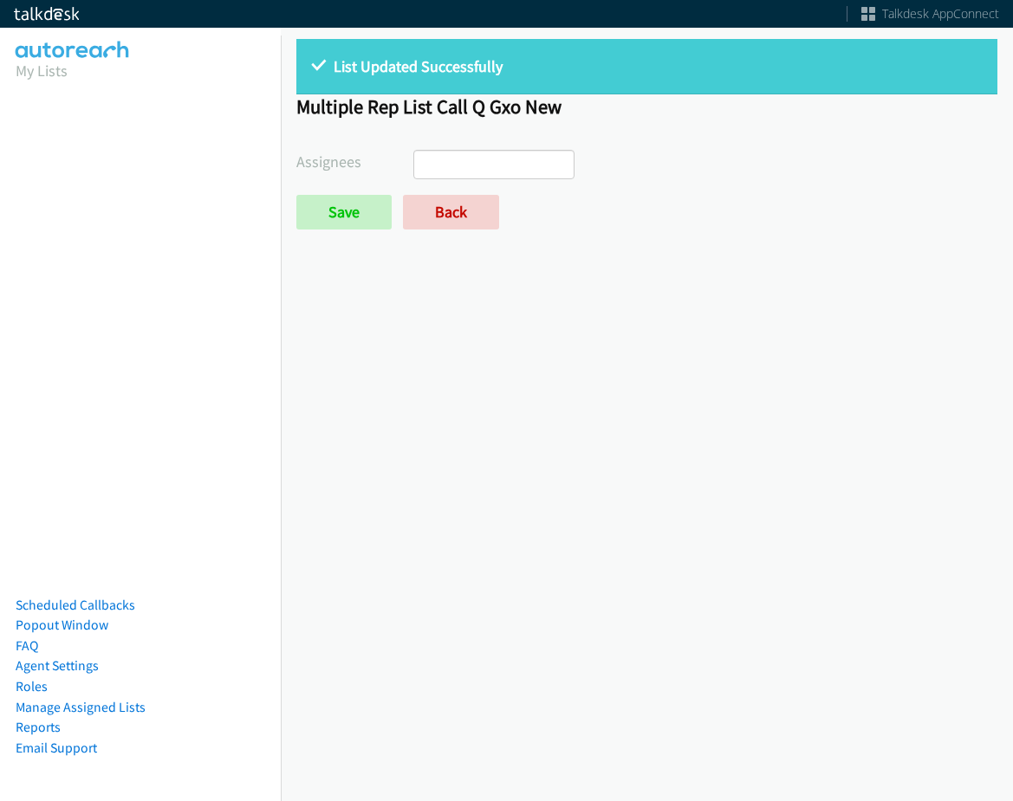
select select
click at [428, 208] on link "Back" at bounding box center [451, 212] width 96 height 35
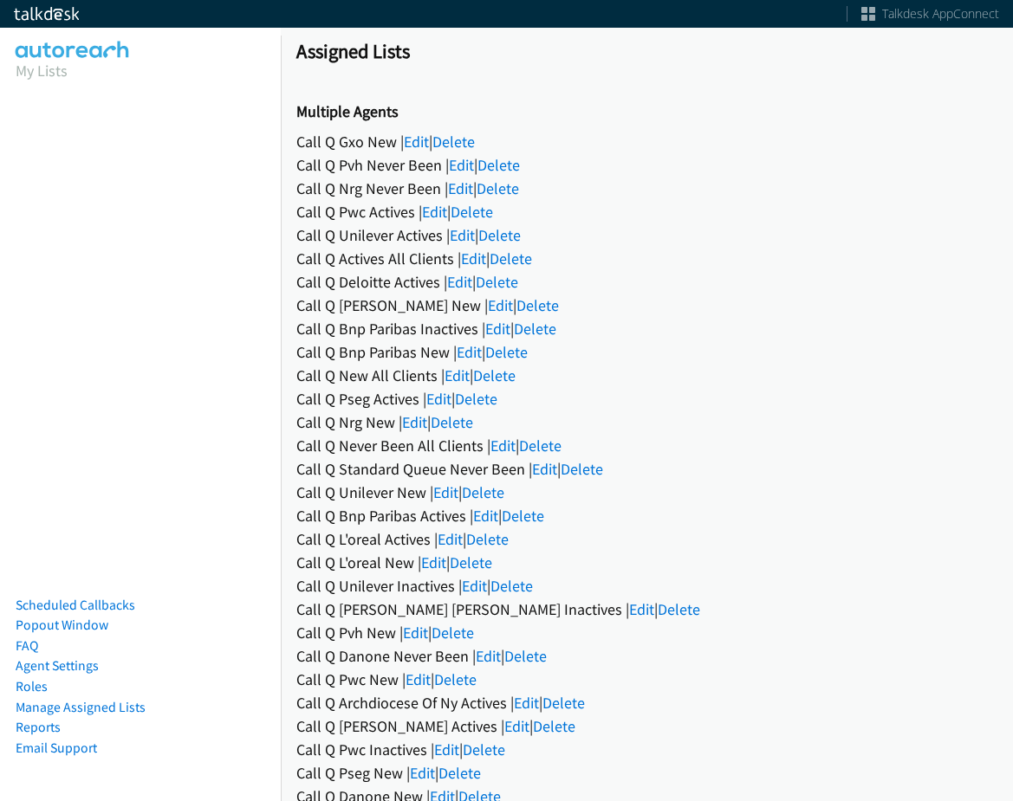
click at [459, 268] on div "Call Q Actives All Clients | Edit | Delete" at bounding box center [646, 258] width 701 height 23
click at [468, 259] on link "Edit" at bounding box center [473, 259] width 25 height 20
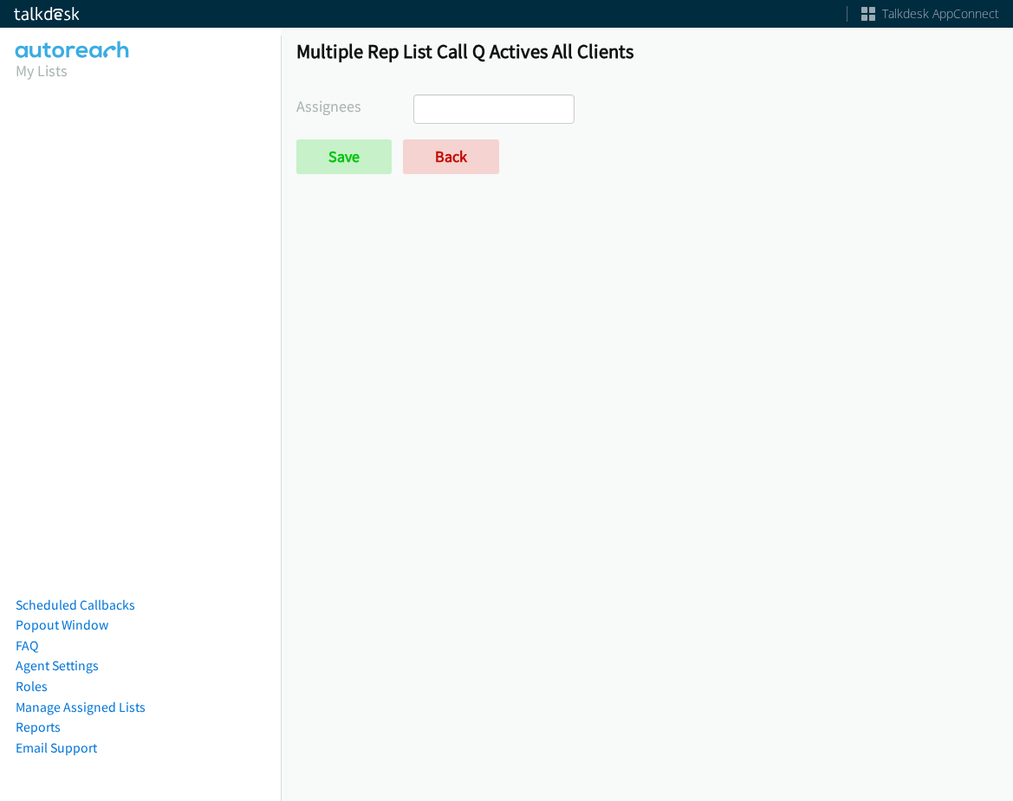
select select
drag, startPoint x: 454, startPoint y: 163, endPoint x: 390, endPoint y: 10, distance: 166.2
click at [454, 161] on link "Back" at bounding box center [451, 156] width 96 height 35
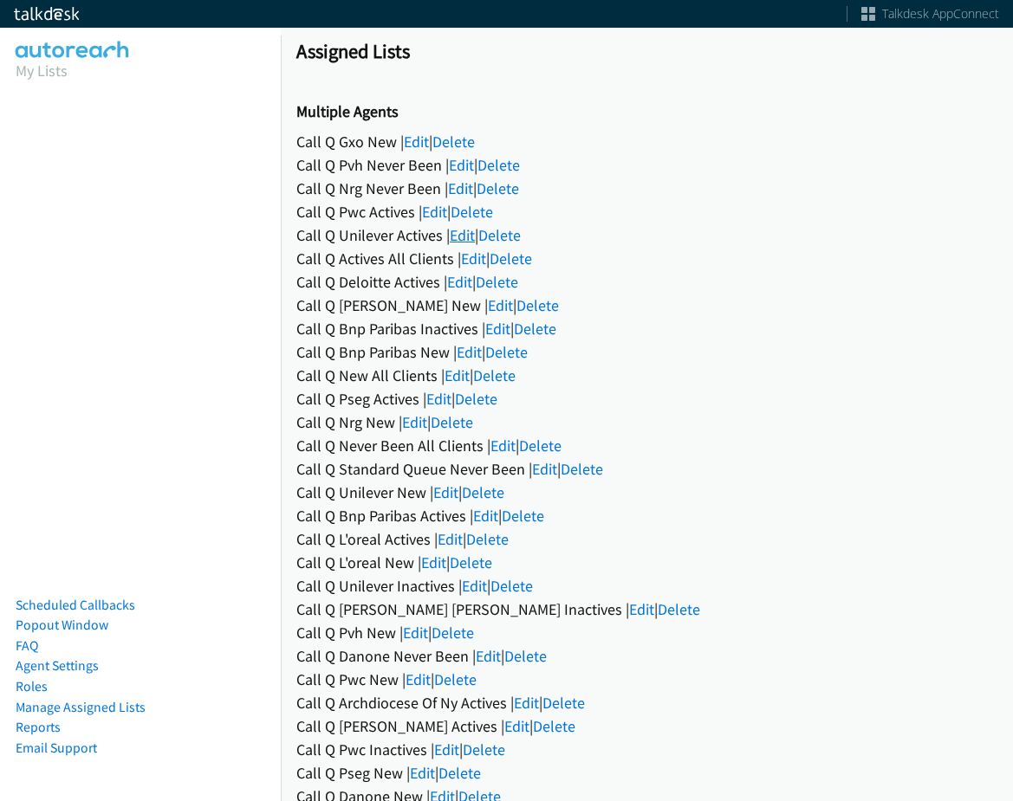
click at [475, 232] on link "Edit" at bounding box center [462, 235] width 25 height 20
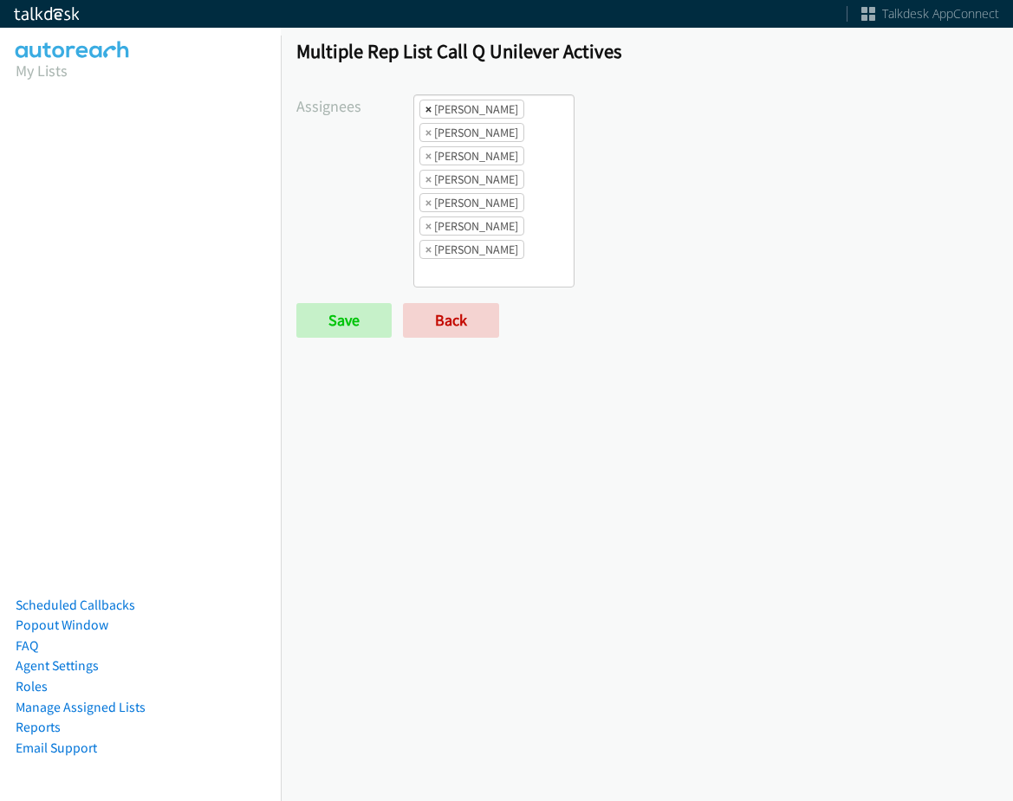
click at [425, 112] on span "×" at bounding box center [428, 109] width 6 height 17
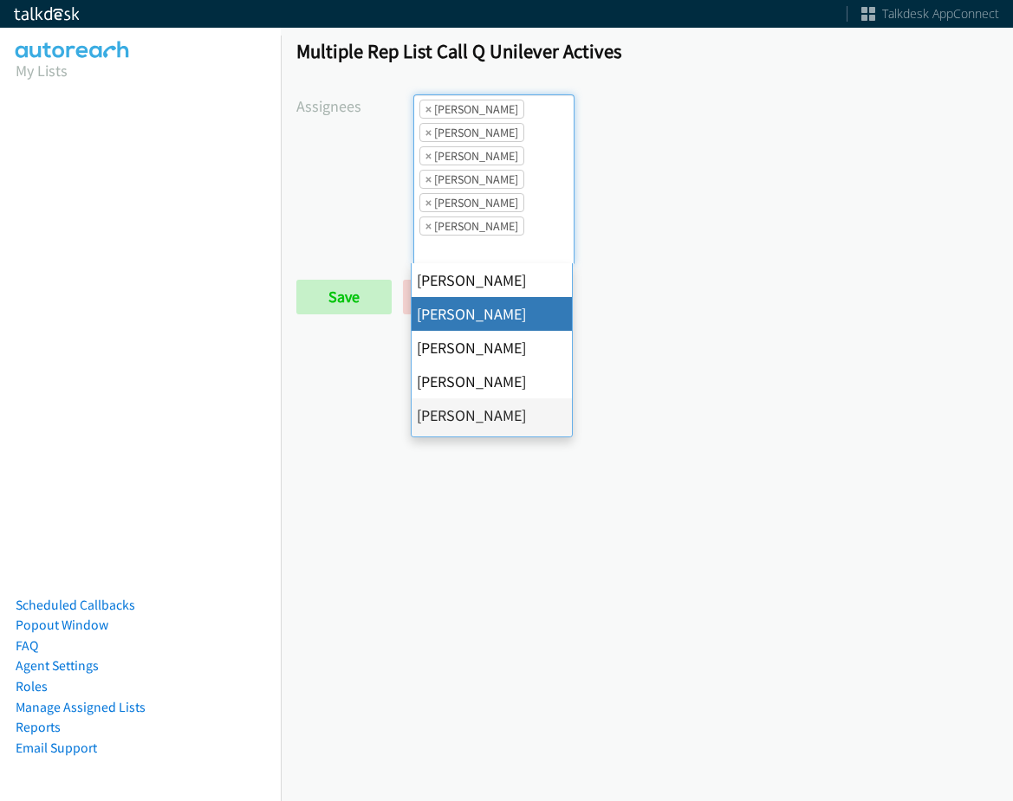
click at [425, 112] on span "×" at bounding box center [428, 109] width 6 height 17
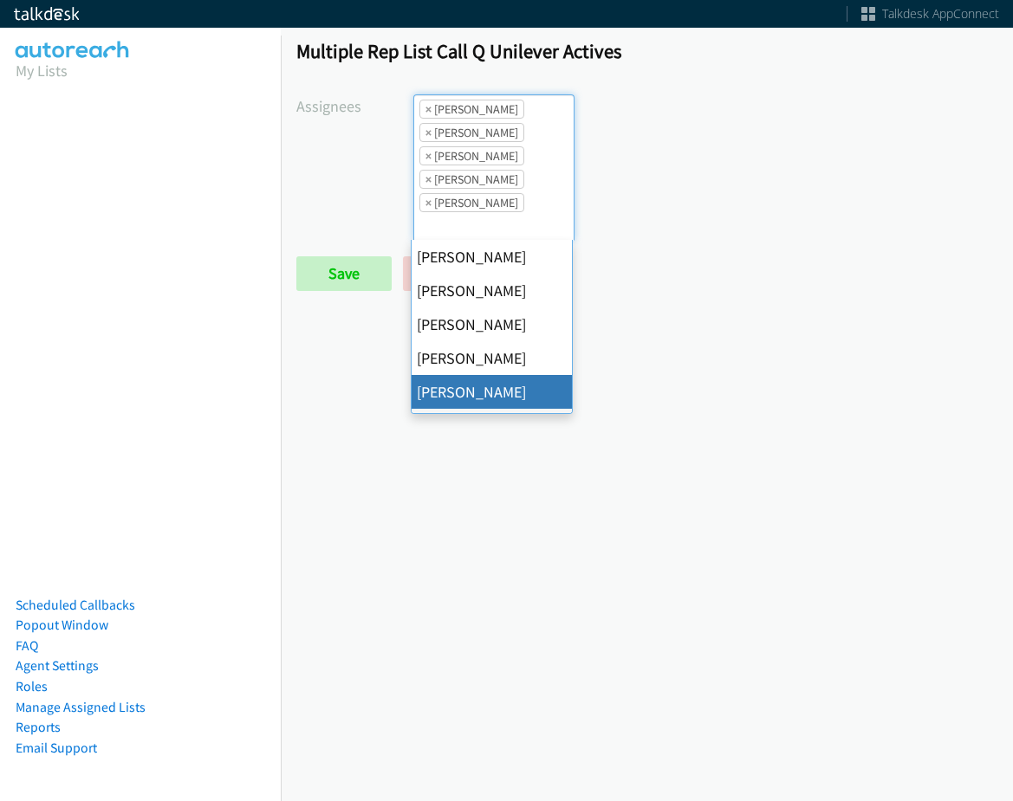
click at [425, 112] on span "×" at bounding box center [428, 109] width 6 height 17
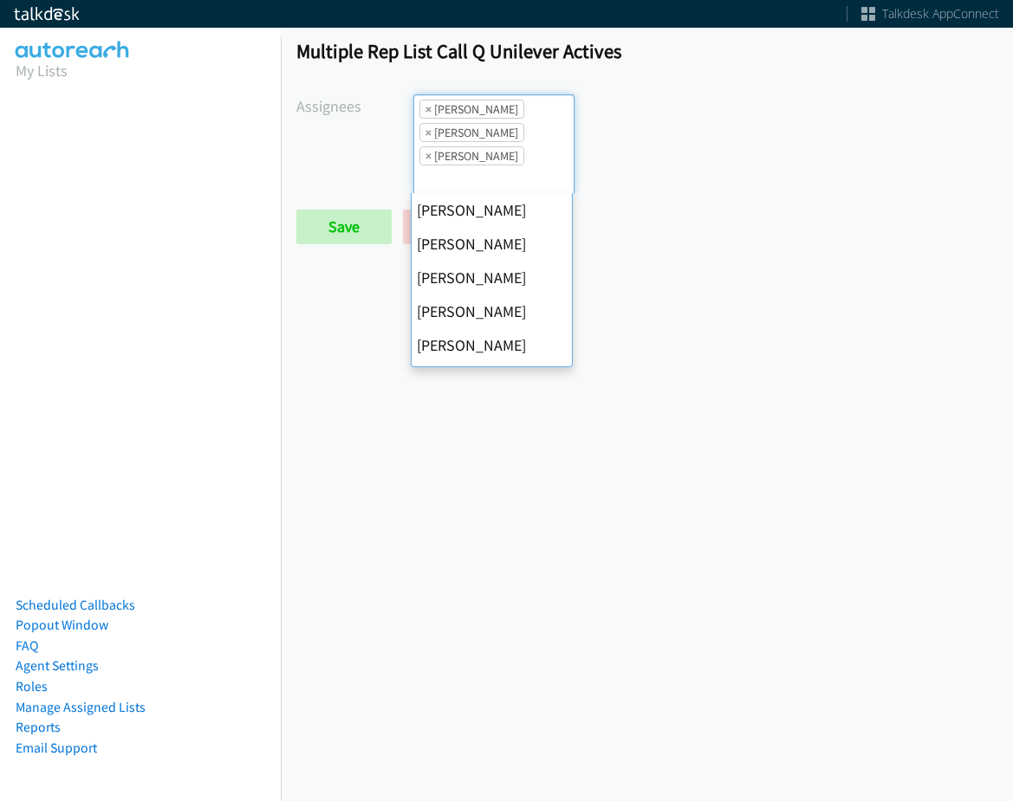
scroll to position [270, 0]
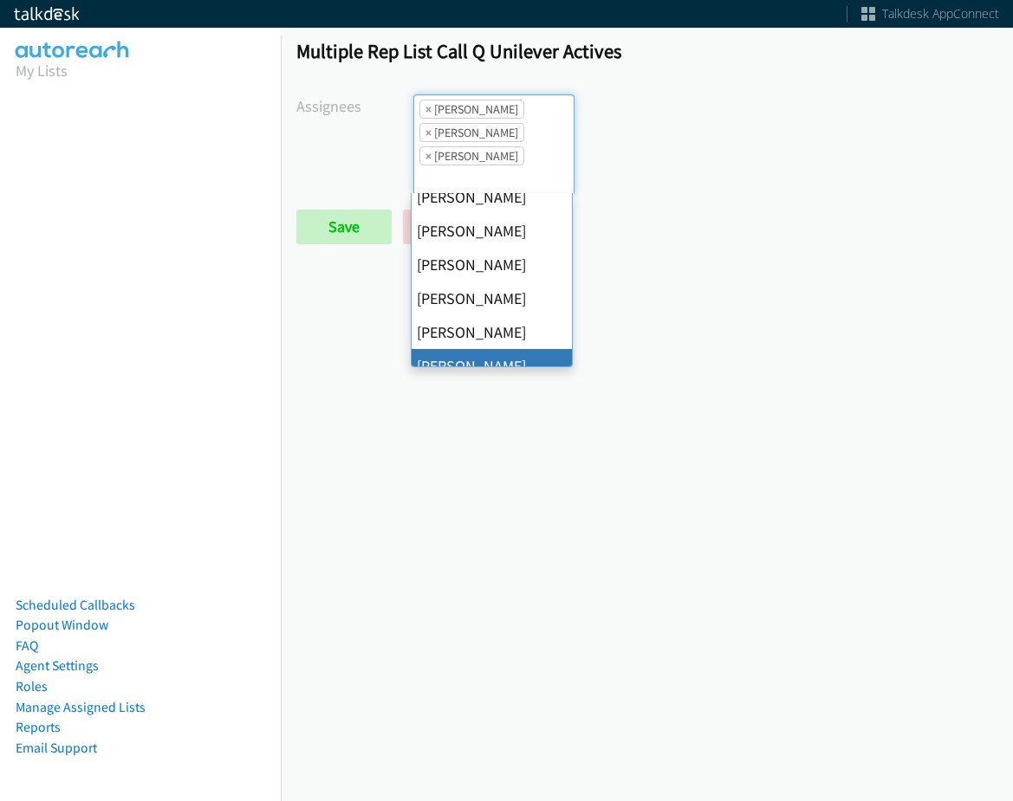
click at [425, 112] on span "×" at bounding box center [428, 109] width 6 height 17
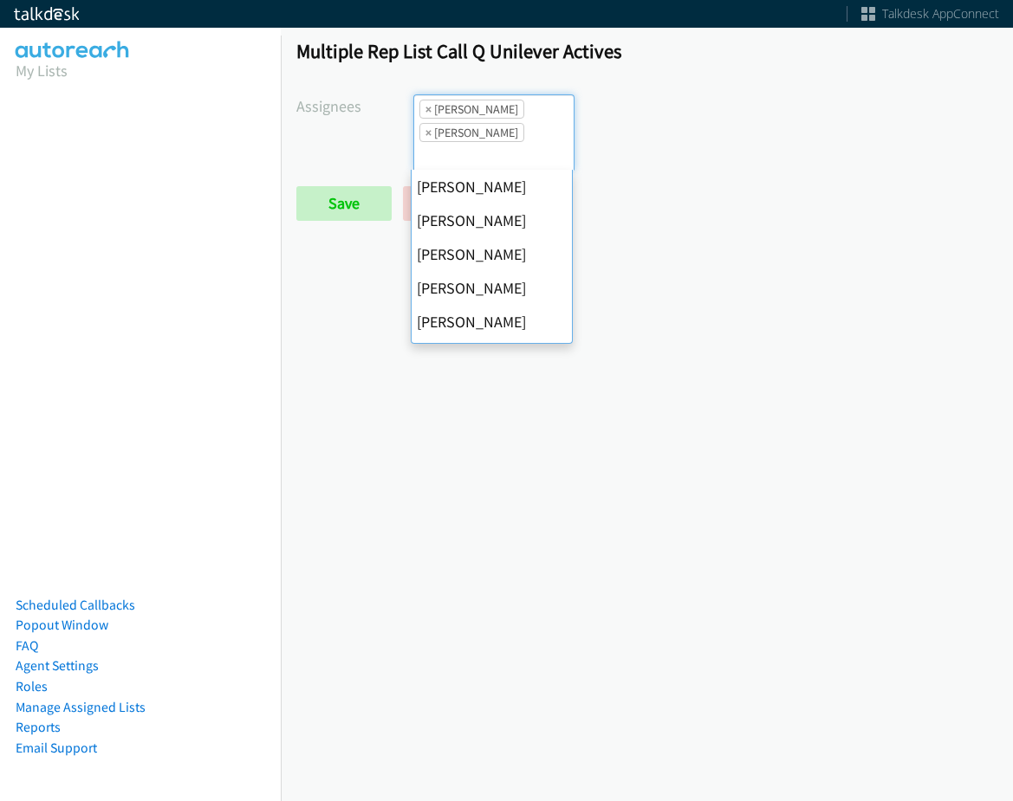
click at [425, 112] on span "×" at bounding box center [428, 109] width 6 height 17
select select "342df737-67c3-4ba0-b24a-dddbcb1c4b65"
select select
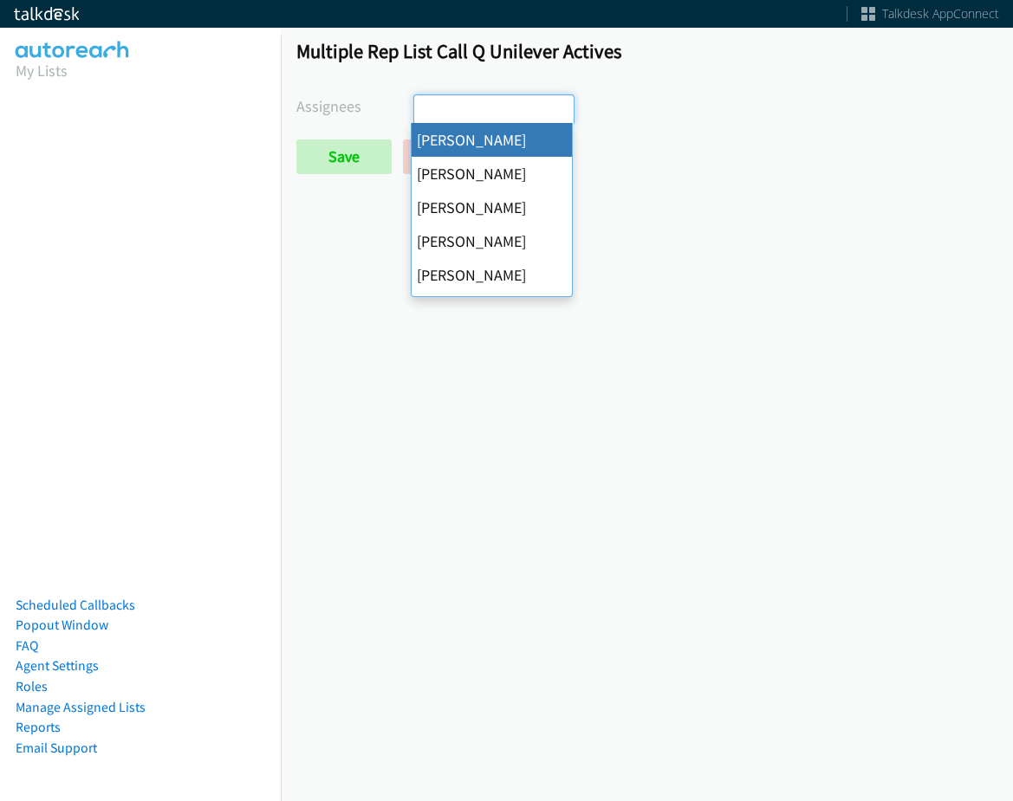
click at [425, 112] on input "search" at bounding box center [444, 109] width 61 height 28
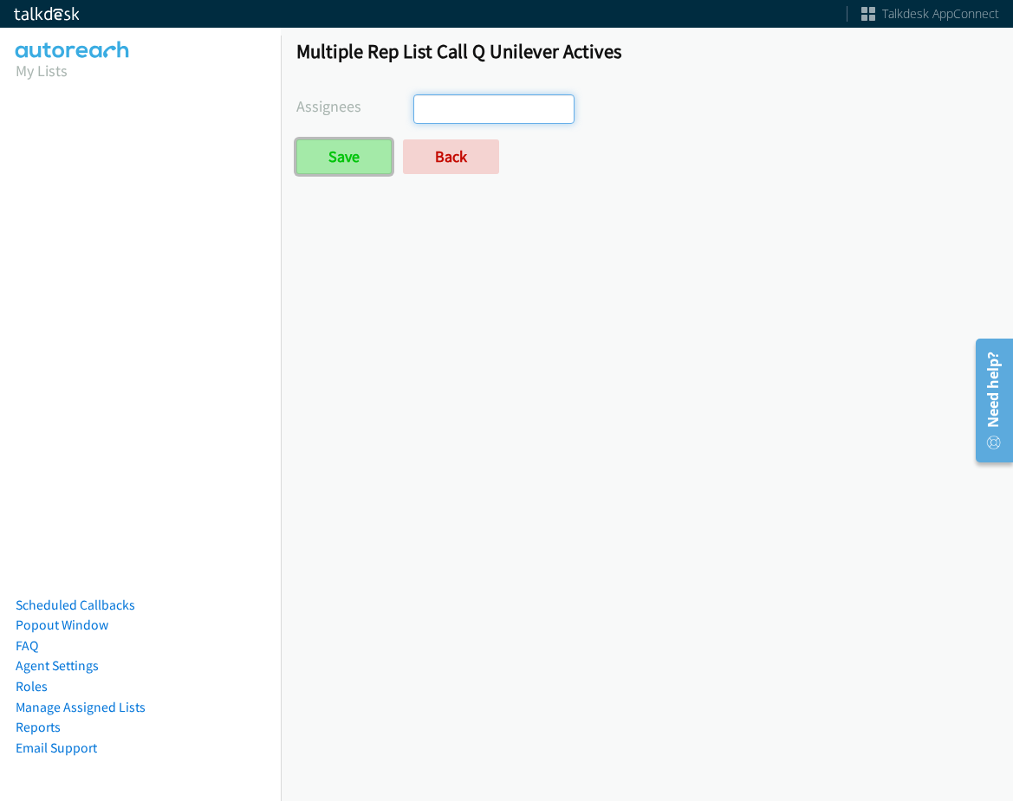
click at [358, 157] on input "Save" at bounding box center [343, 156] width 95 height 35
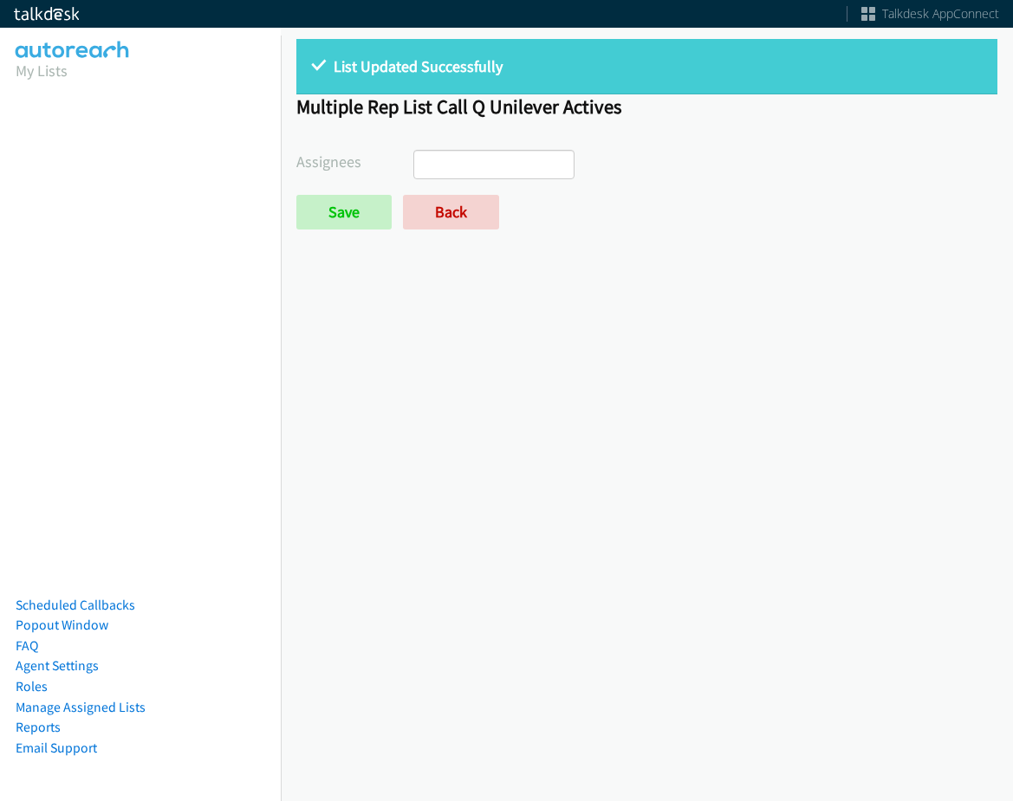
select select
click at [444, 217] on link "Back" at bounding box center [451, 212] width 96 height 35
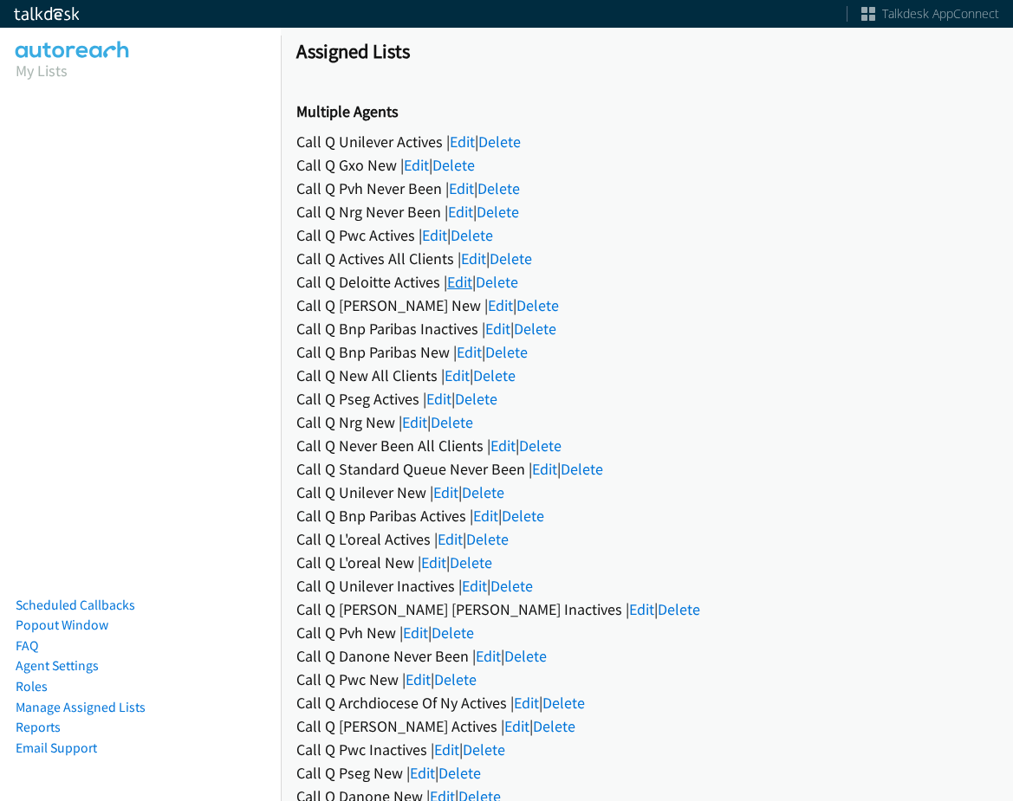
click at [457, 286] on link "Edit" at bounding box center [459, 282] width 25 height 20
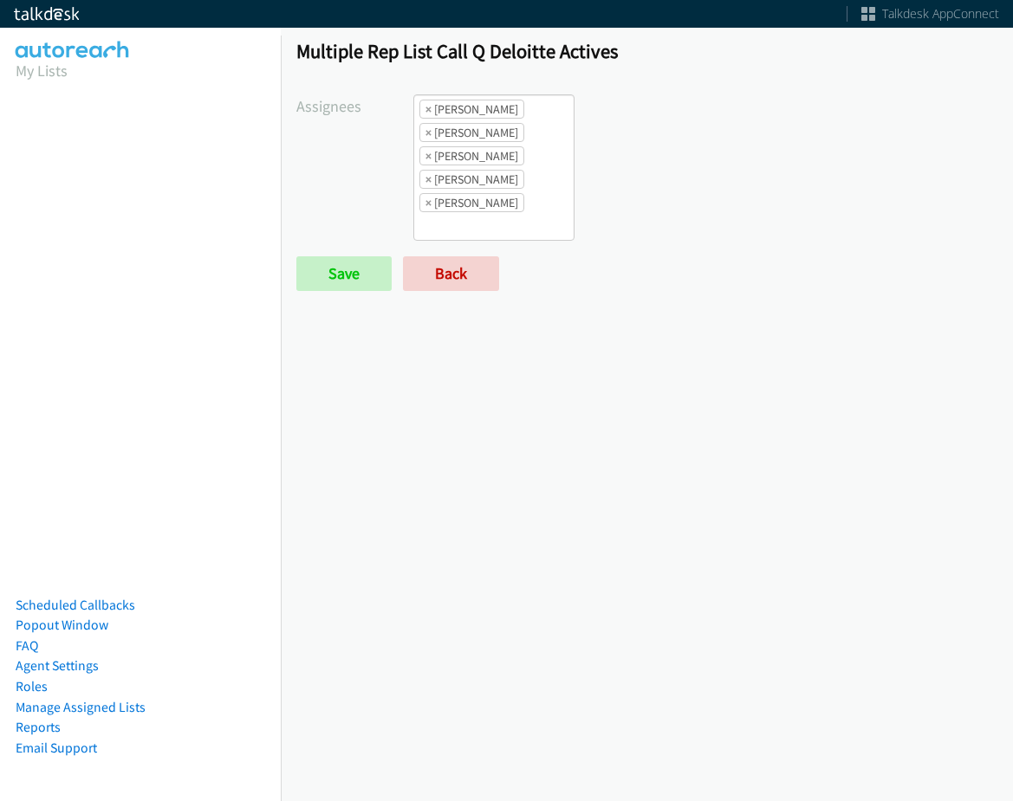
click at [419, 112] on li "× Abigail Odhiambo" at bounding box center [471, 109] width 105 height 19
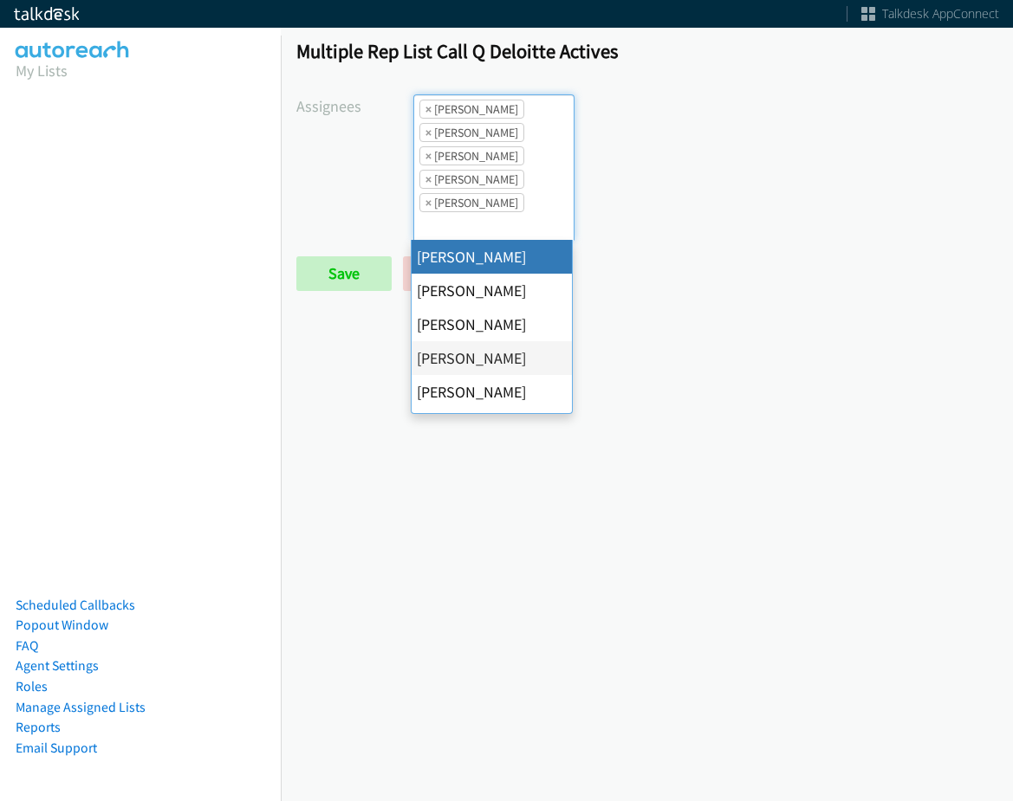
click at [431, 110] on li "× Abigail Odhiambo" at bounding box center [471, 109] width 105 height 19
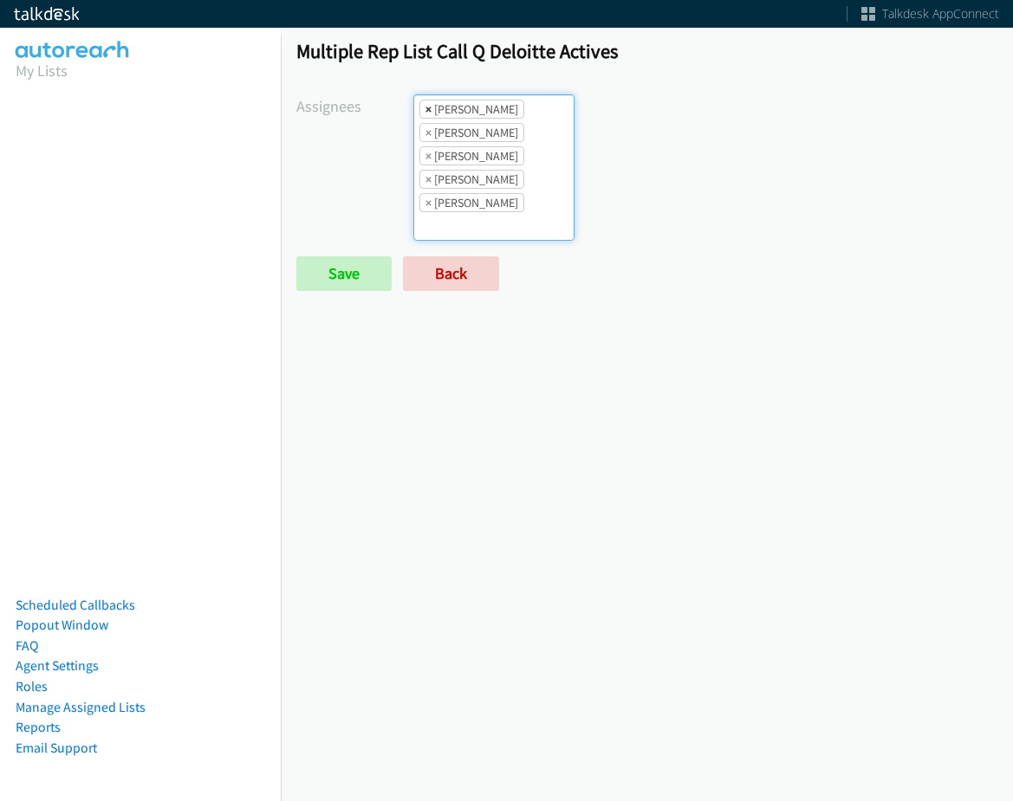
click at [428, 109] on span "×" at bounding box center [428, 109] width 6 height 17
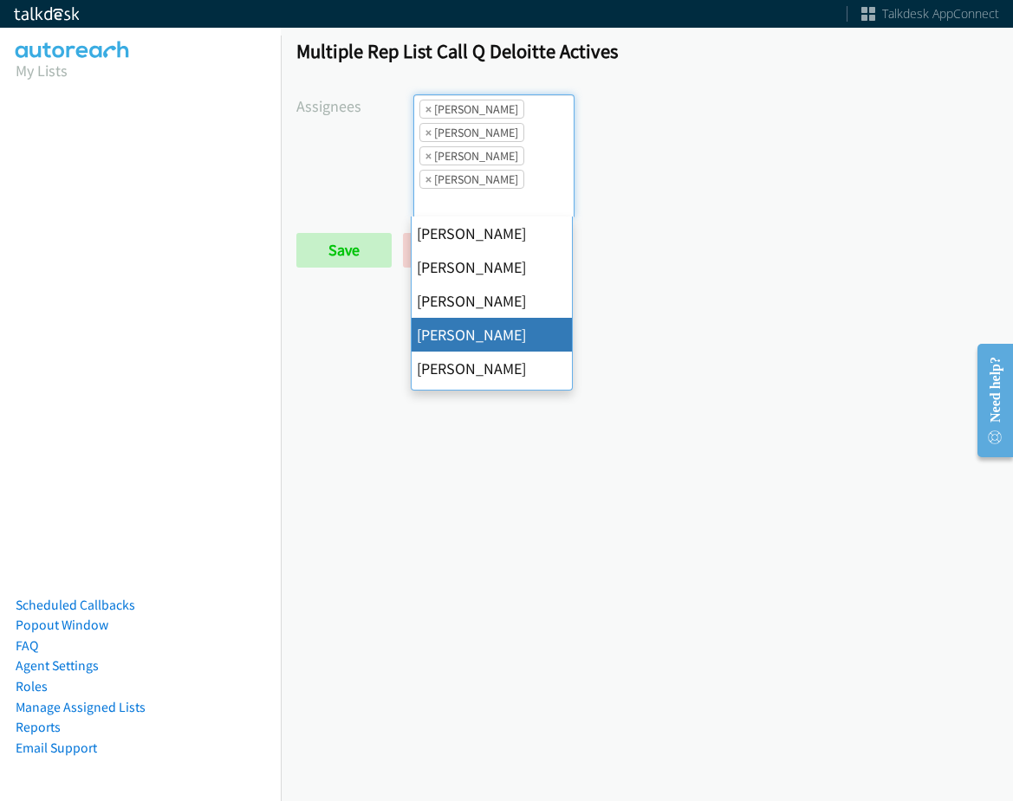
click at [428, 109] on span "×" at bounding box center [428, 109] width 6 height 17
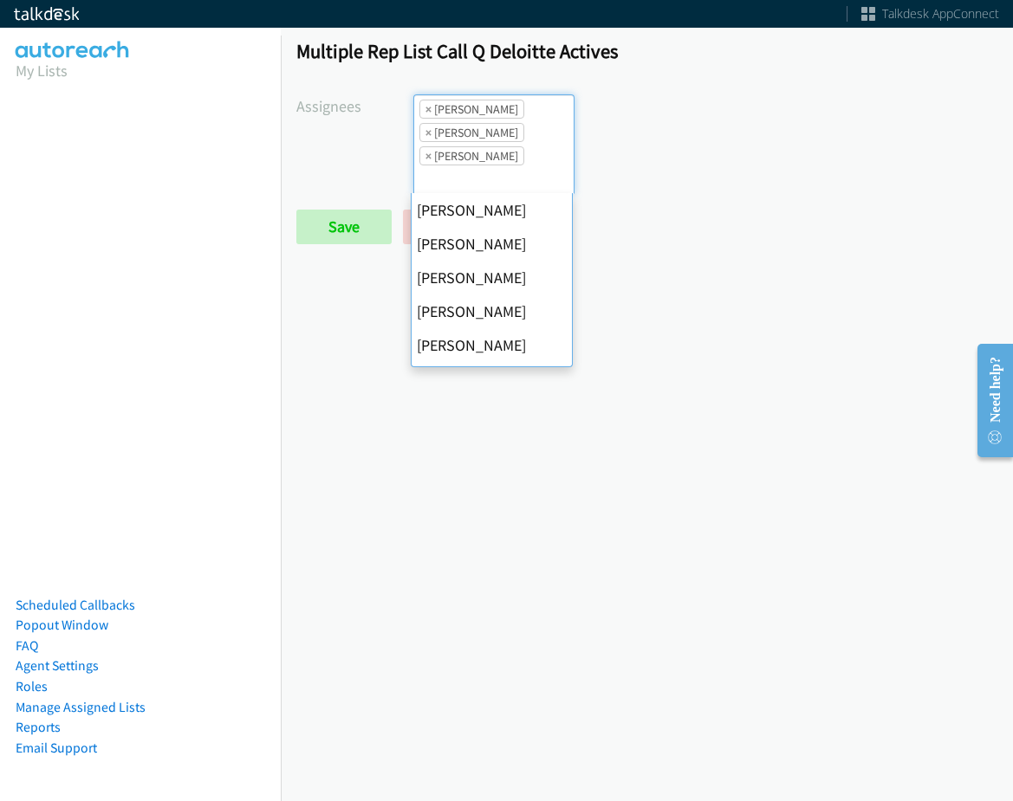
scroll to position [334, 0]
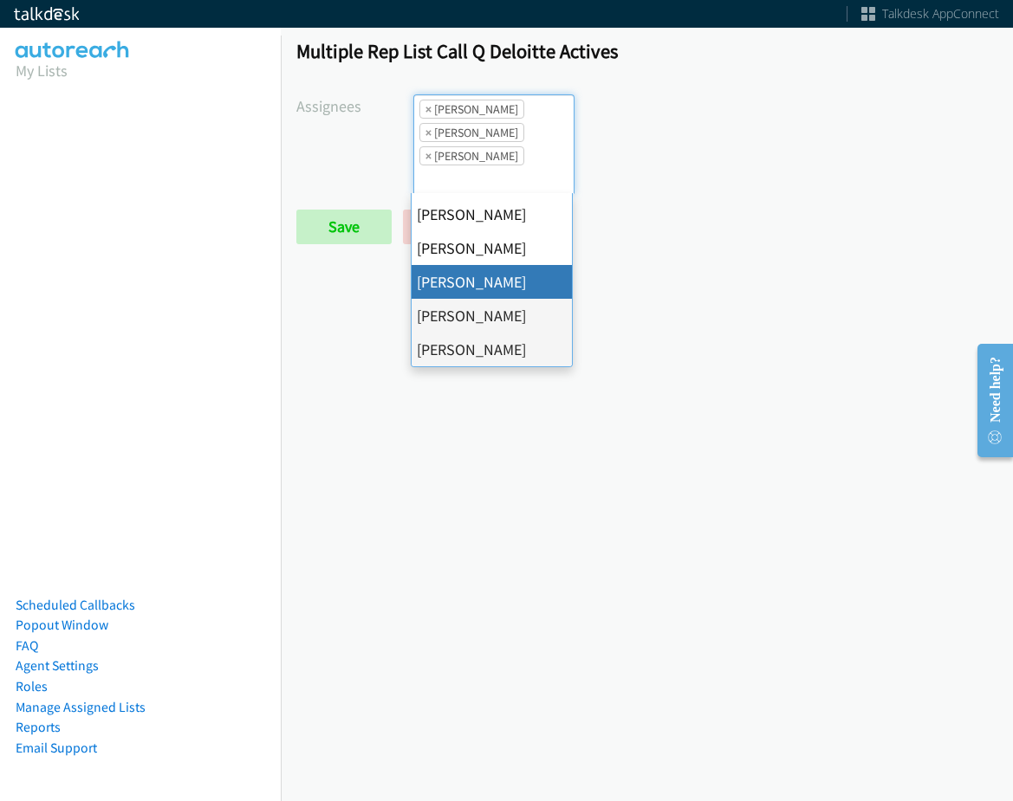
click at [428, 109] on span "×" at bounding box center [428, 109] width 6 height 17
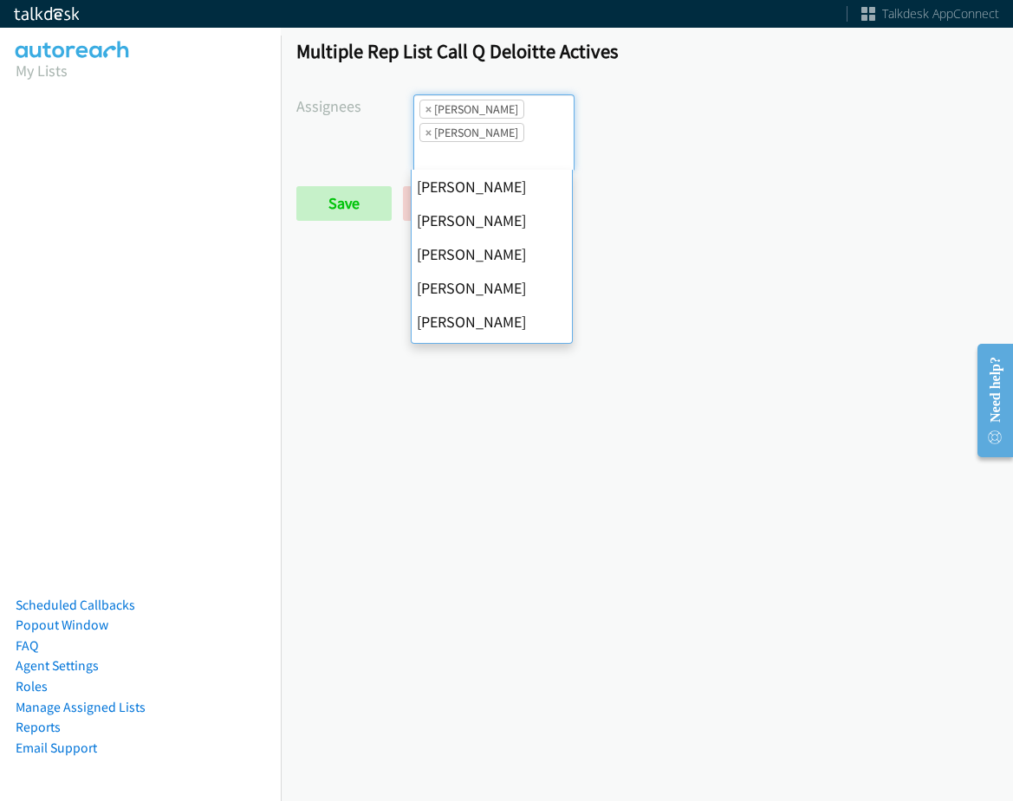
click at [428, 109] on span "×" at bounding box center [428, 109] width 6 height 17
select select "fd8c5d46-30db-44cb-8f0d-00da318b790a"
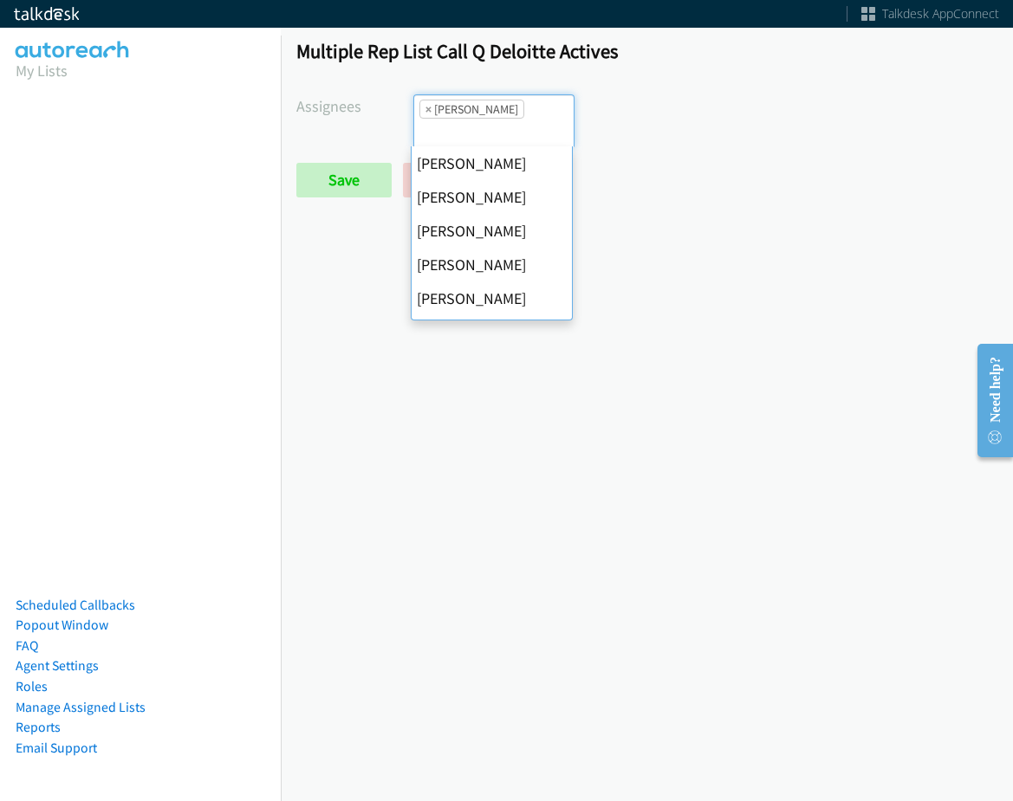
click at [428, 109] on span "×" at bounding box center [428, 109] width 6 height 17
select select
click at [428, 119] on input "search" at bounding box center [444, 133] width 61 height 28
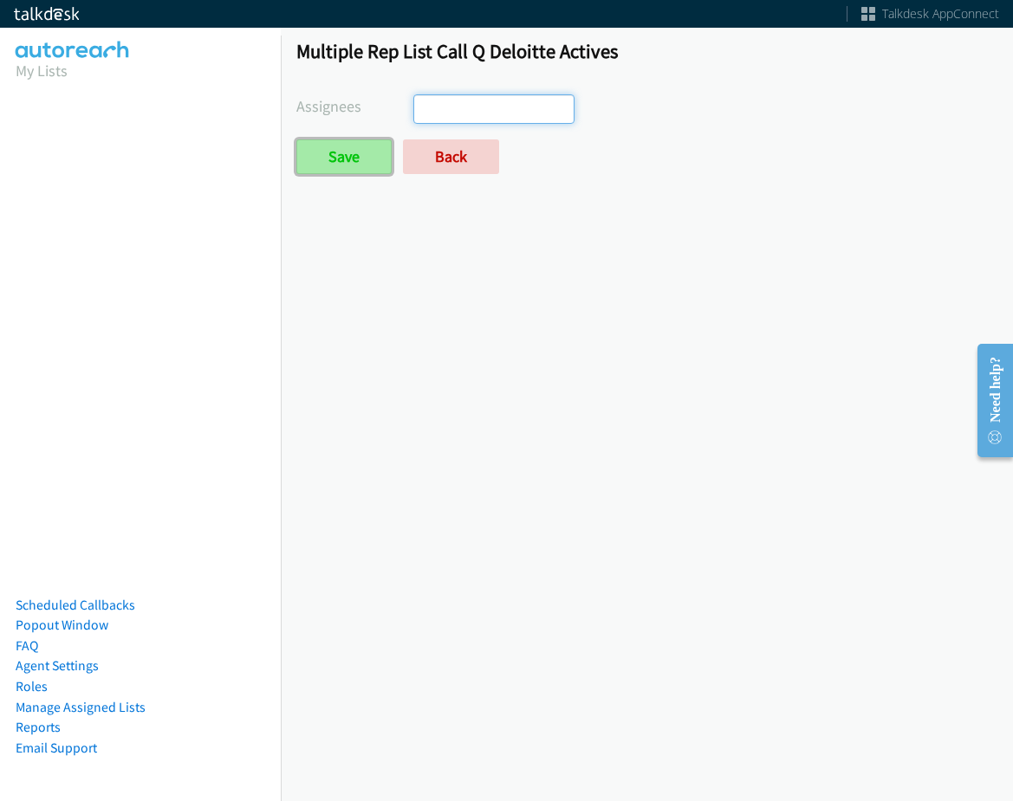
click at [366, 159] on input "Save" at bounding box center [343, 156] width 95 height 35
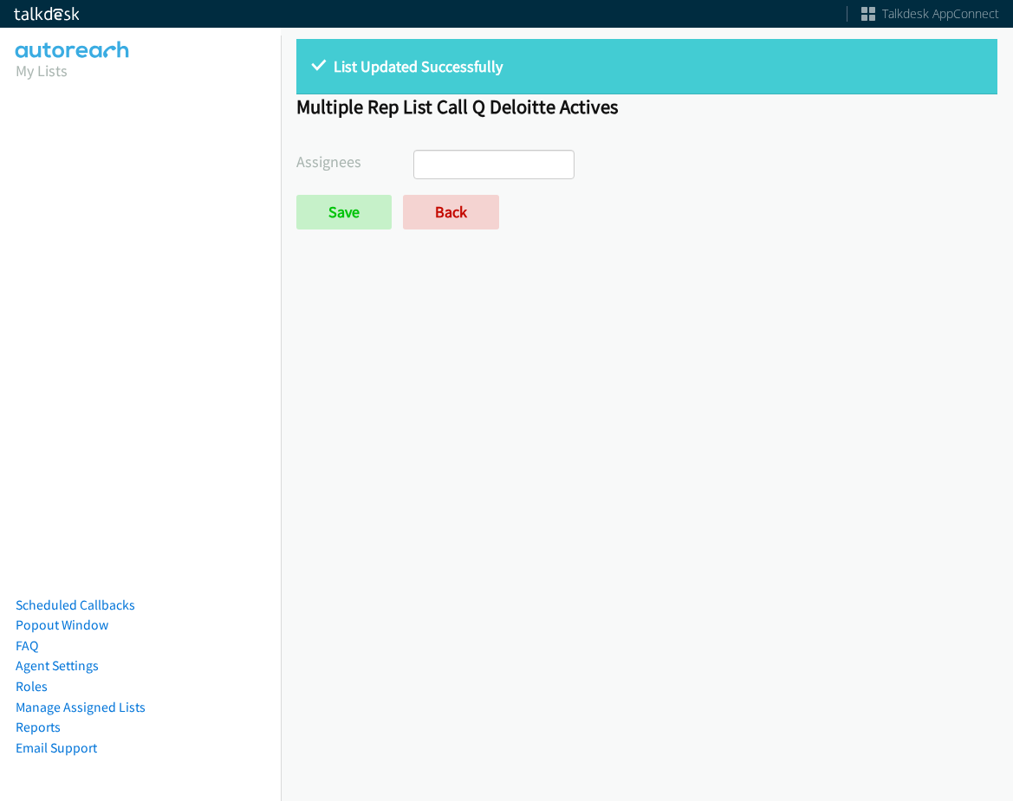
select select
click at [455, 213] on link "Back" at bounding box center [451, 212] width 96 height 35
